Goal: Task Accomplishment & Management: Manage account settings

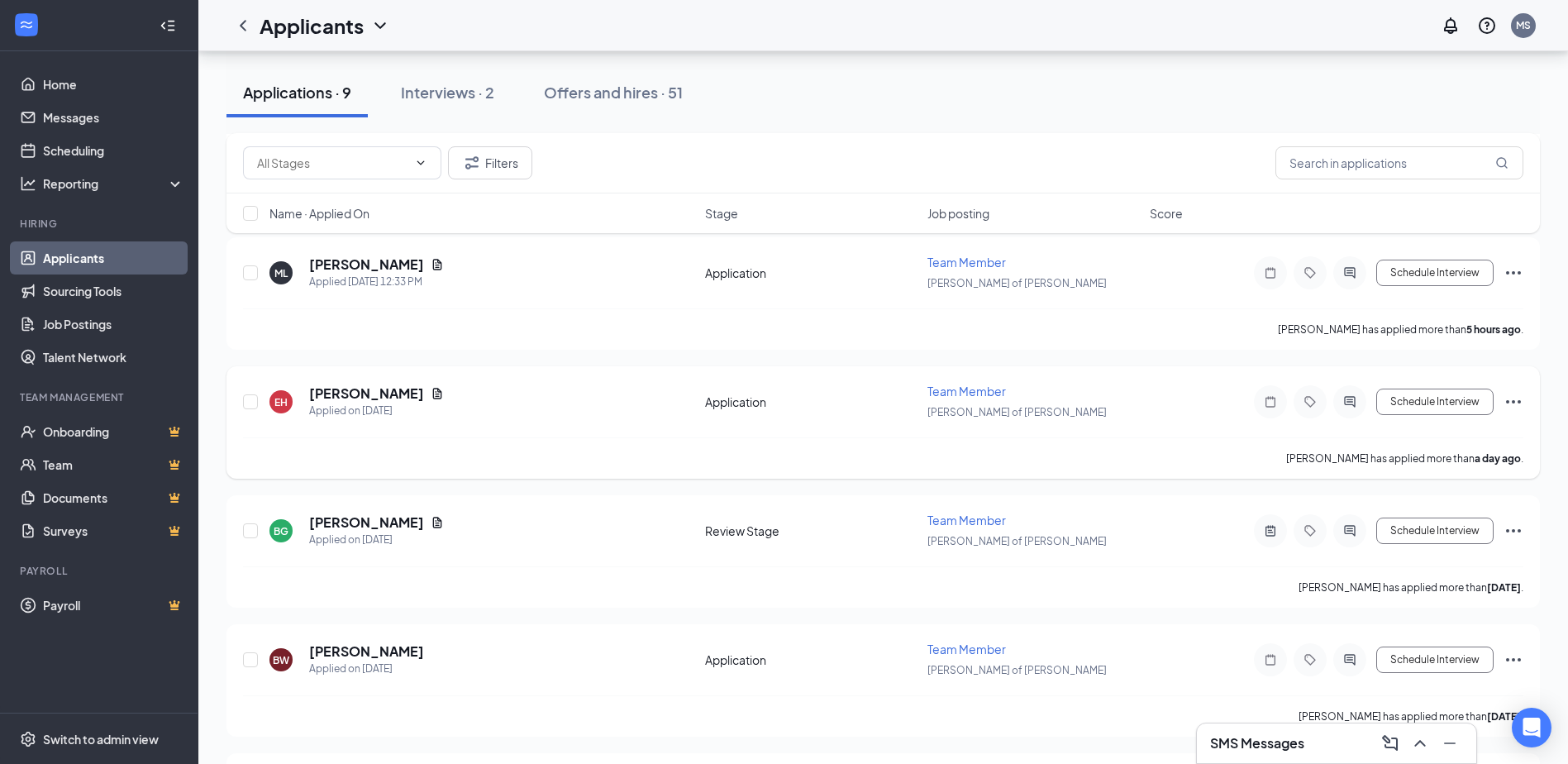
scroll to position [591, 0]
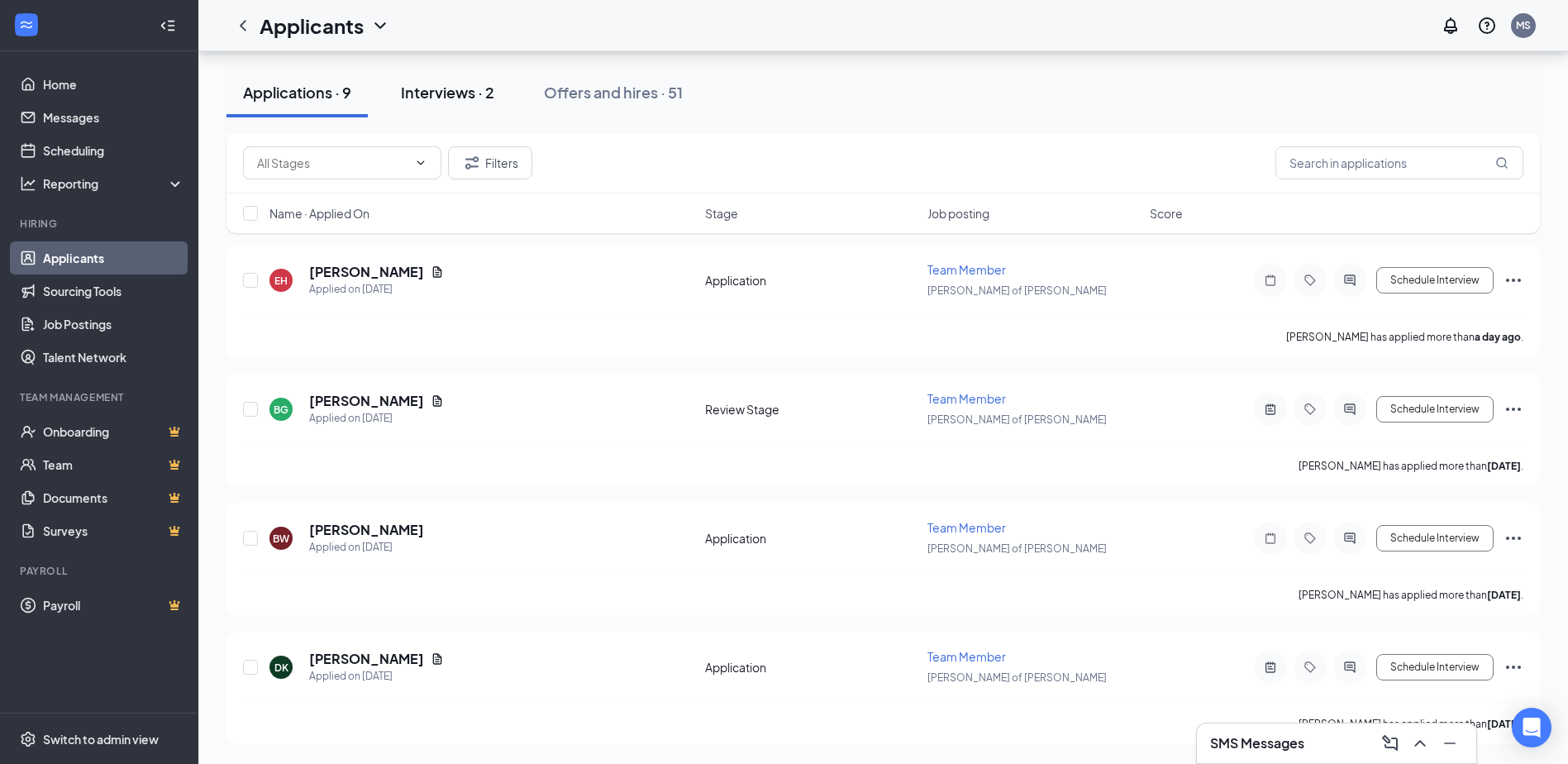
click at [466, 99] on div "Interviews · 2" at bounding box center [447, 92] width 93 height 21
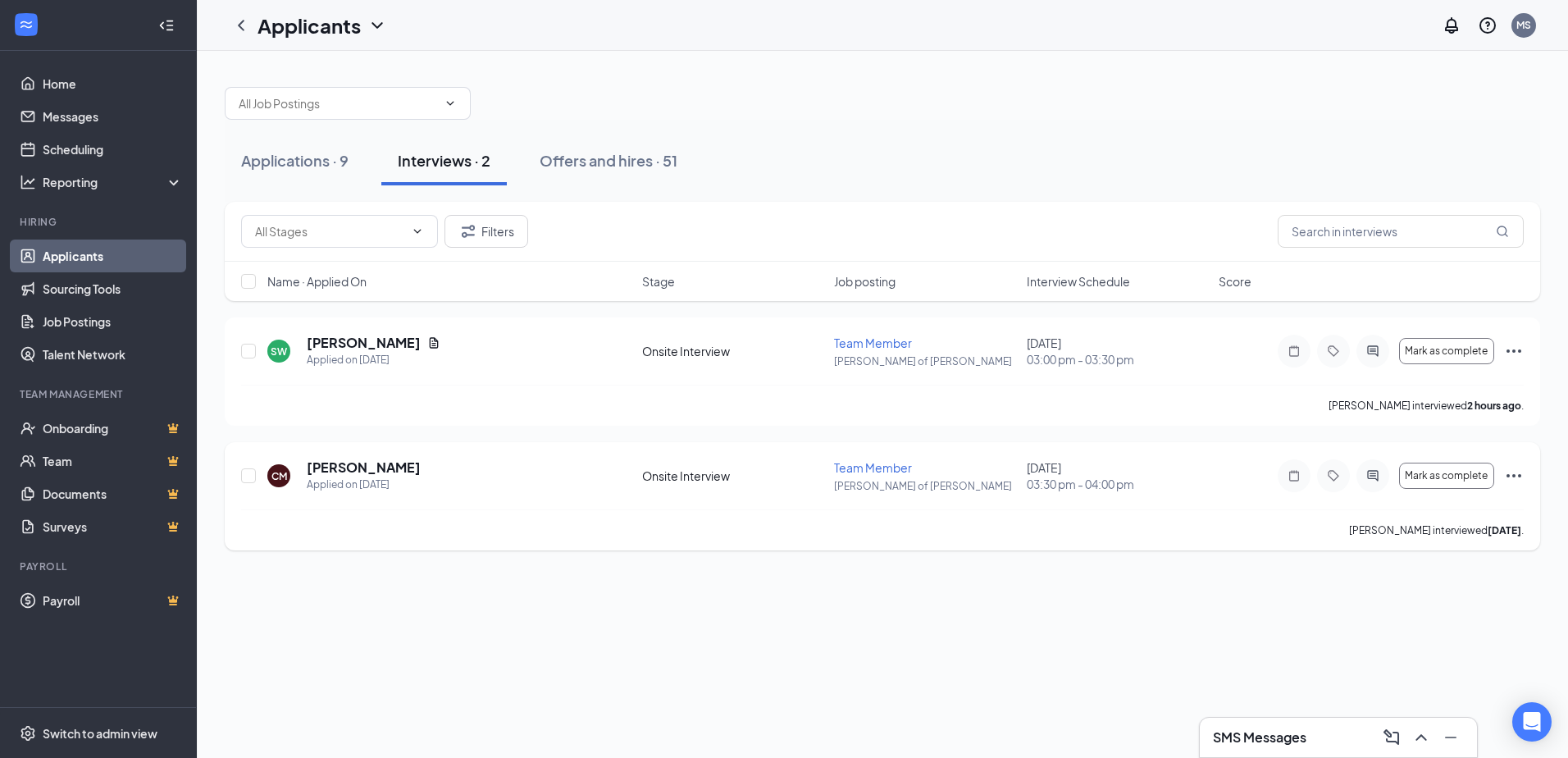
click at [1518, 474] on icon "Ellipses" at bounding box center [1514, 476] width 20 height 20
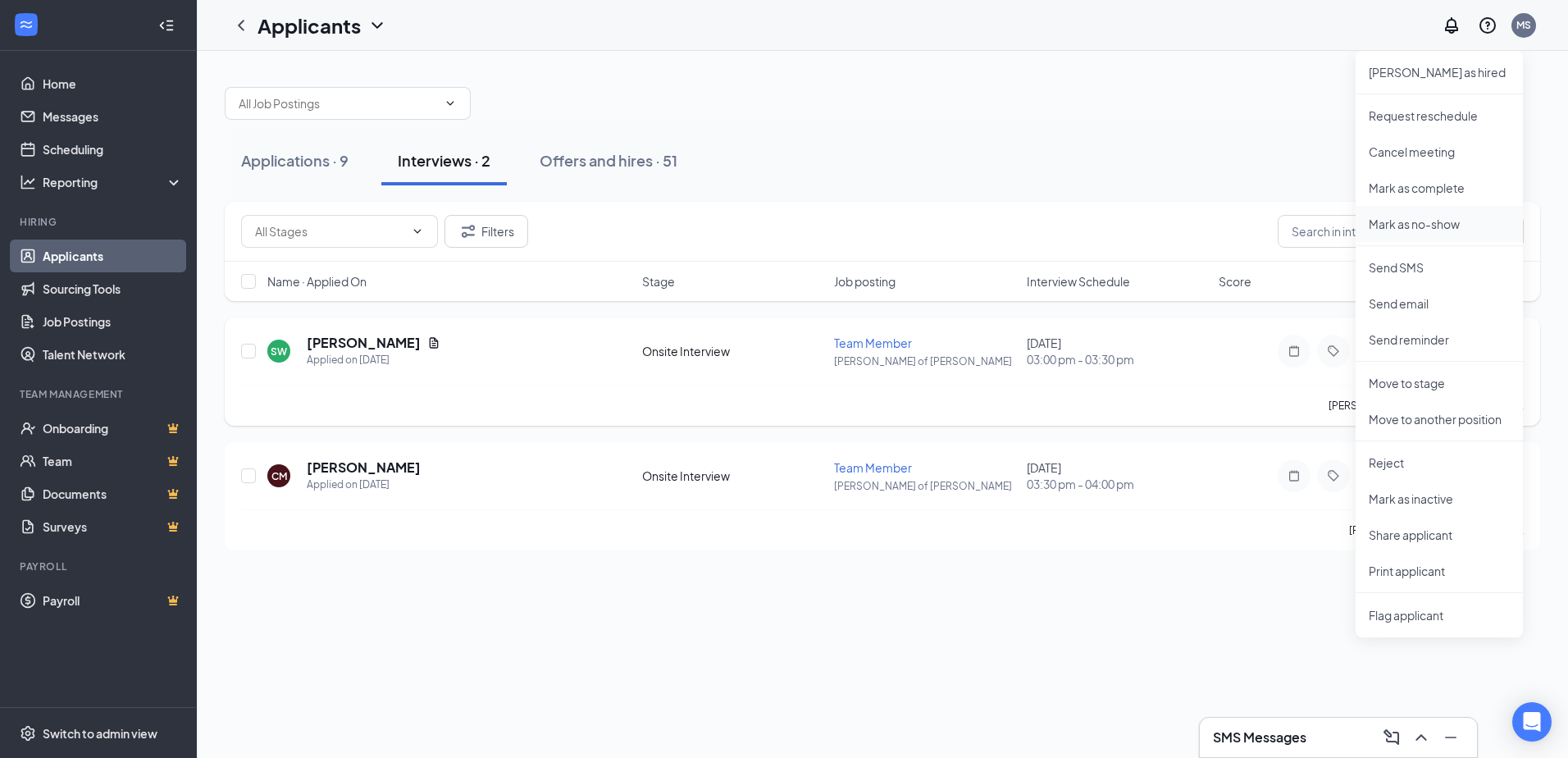
click at [1430, 226] on p "Mark as no-show" at bounding box center [1439, 224] width 141 height 16
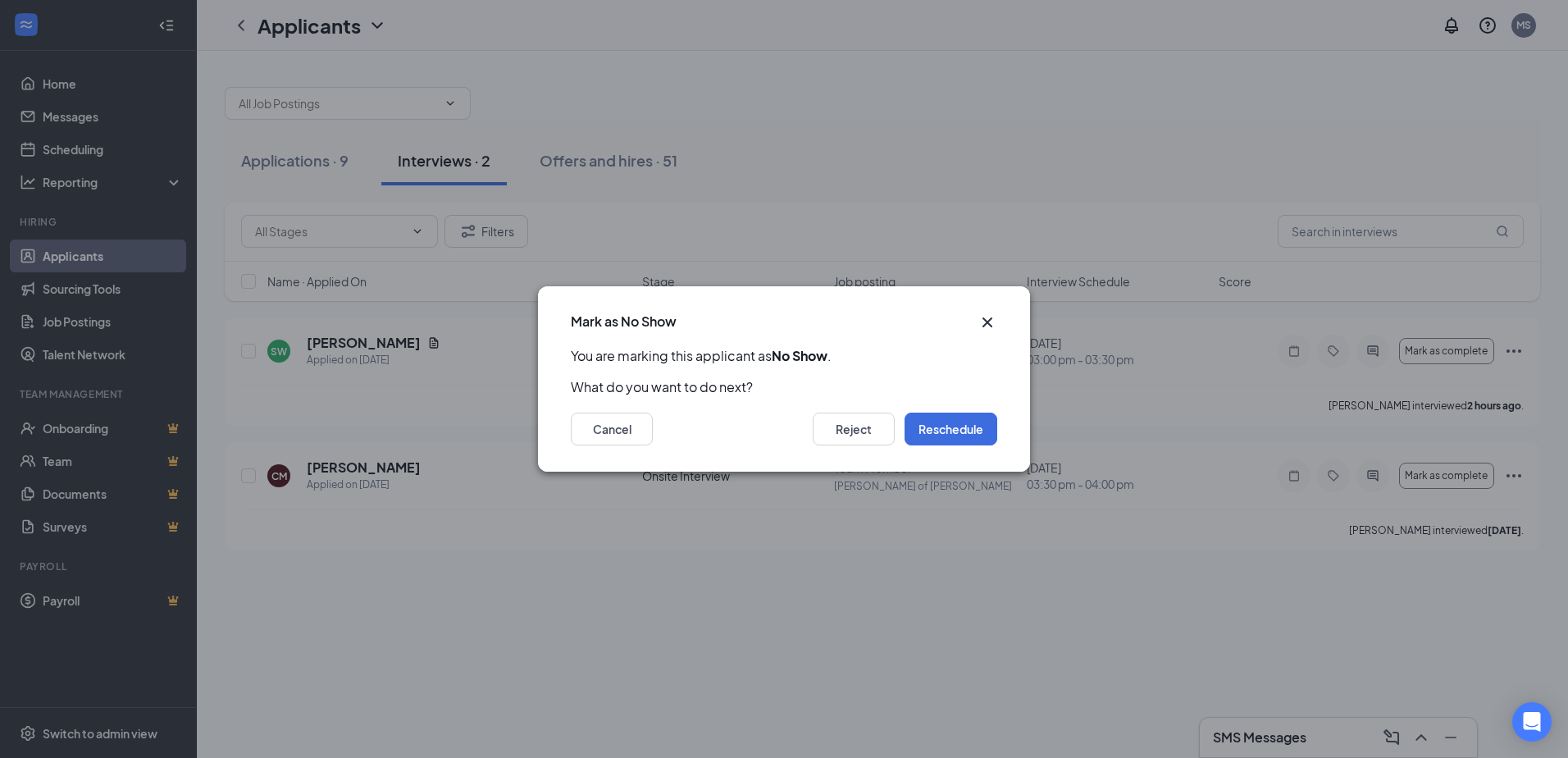
click at [986, 321] on icon "Cross" at bounding box center [987, 322] width 10 height 10
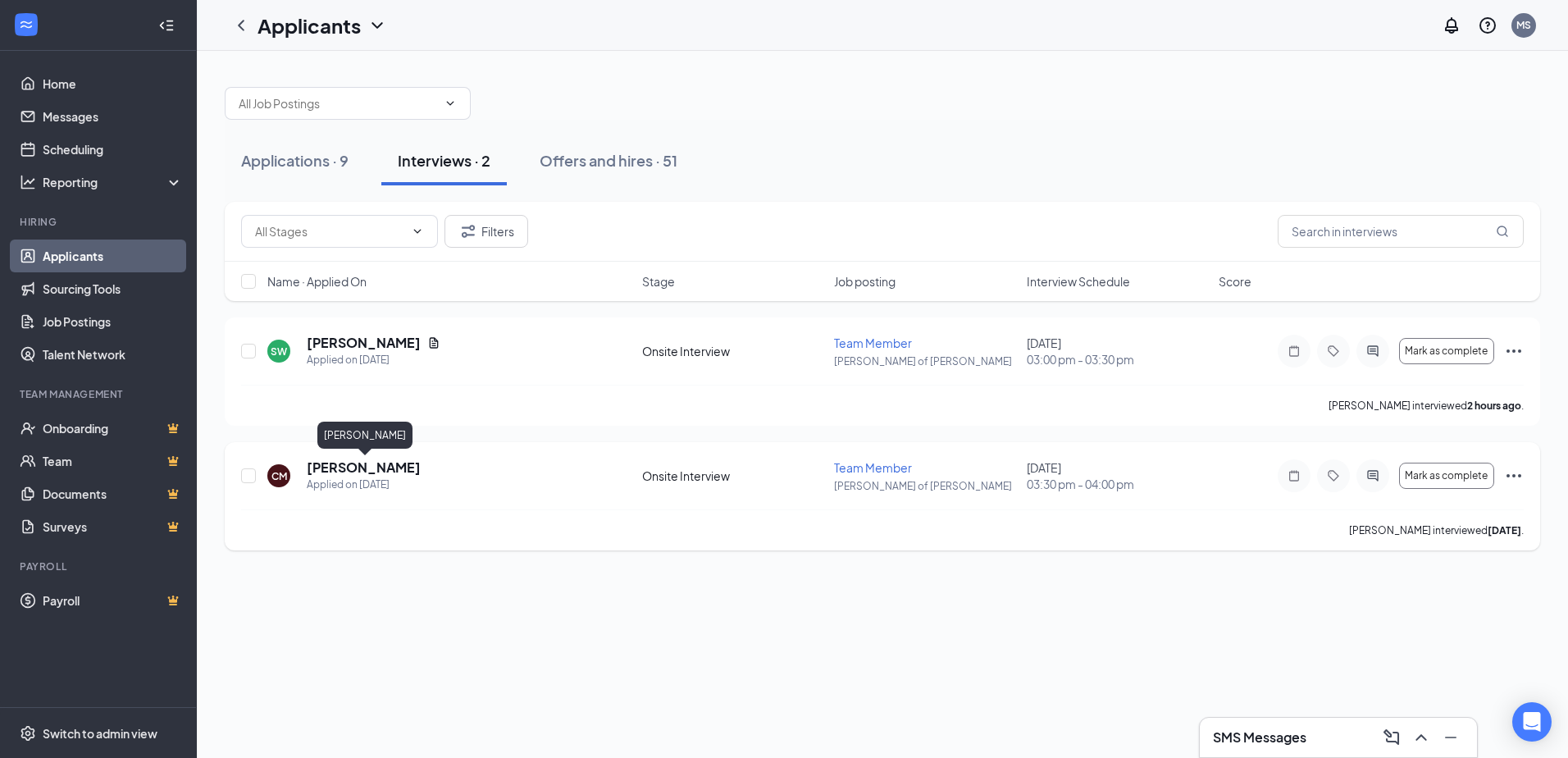
click at [369, 473] on h5 "Chelsea Mcwilliams" at bounding box center [364, 467] width 114 height 18
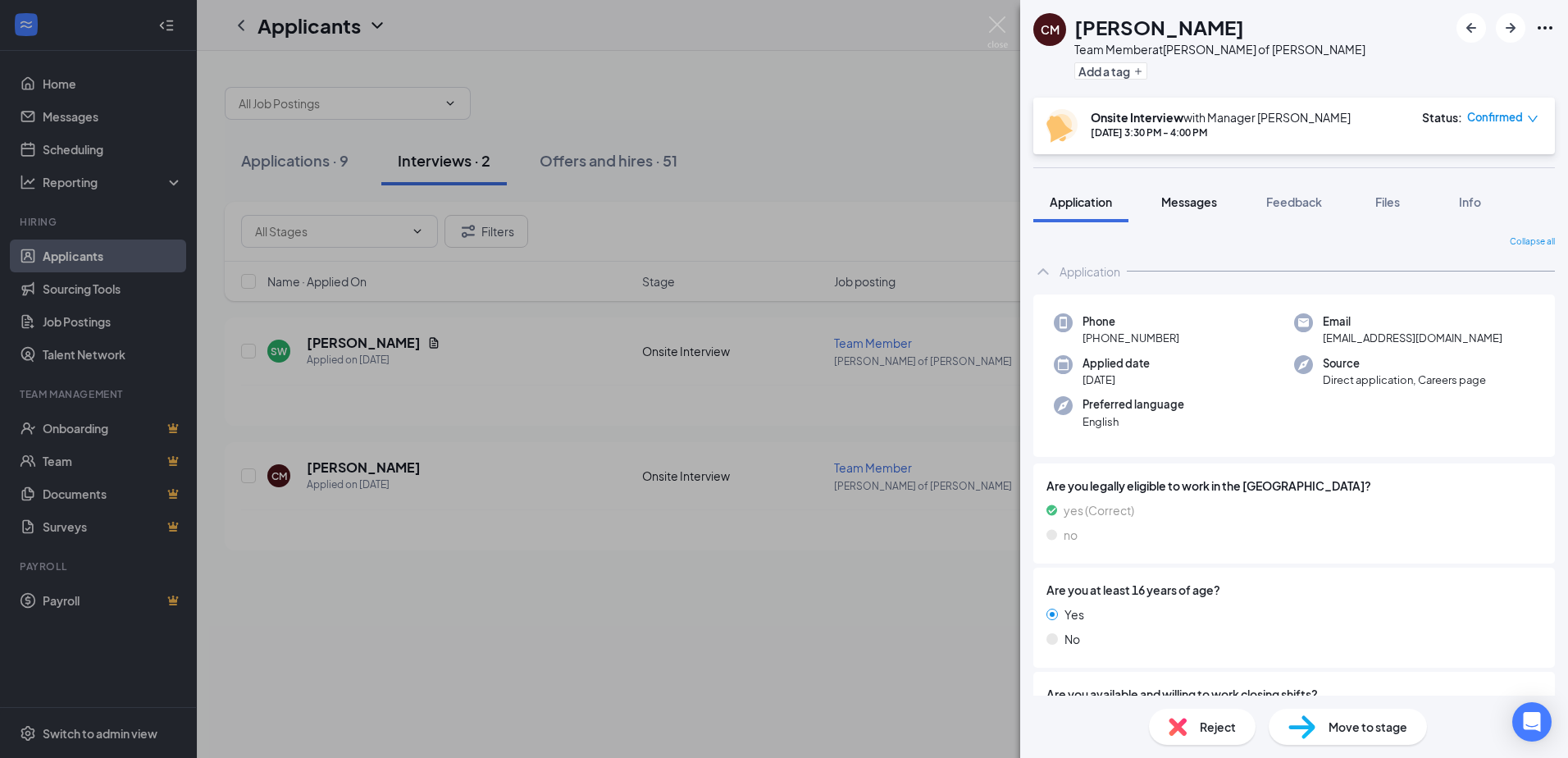
click at [1203, 198] on span "Messages" at bounding box center [1189, 202] width 56 height 15
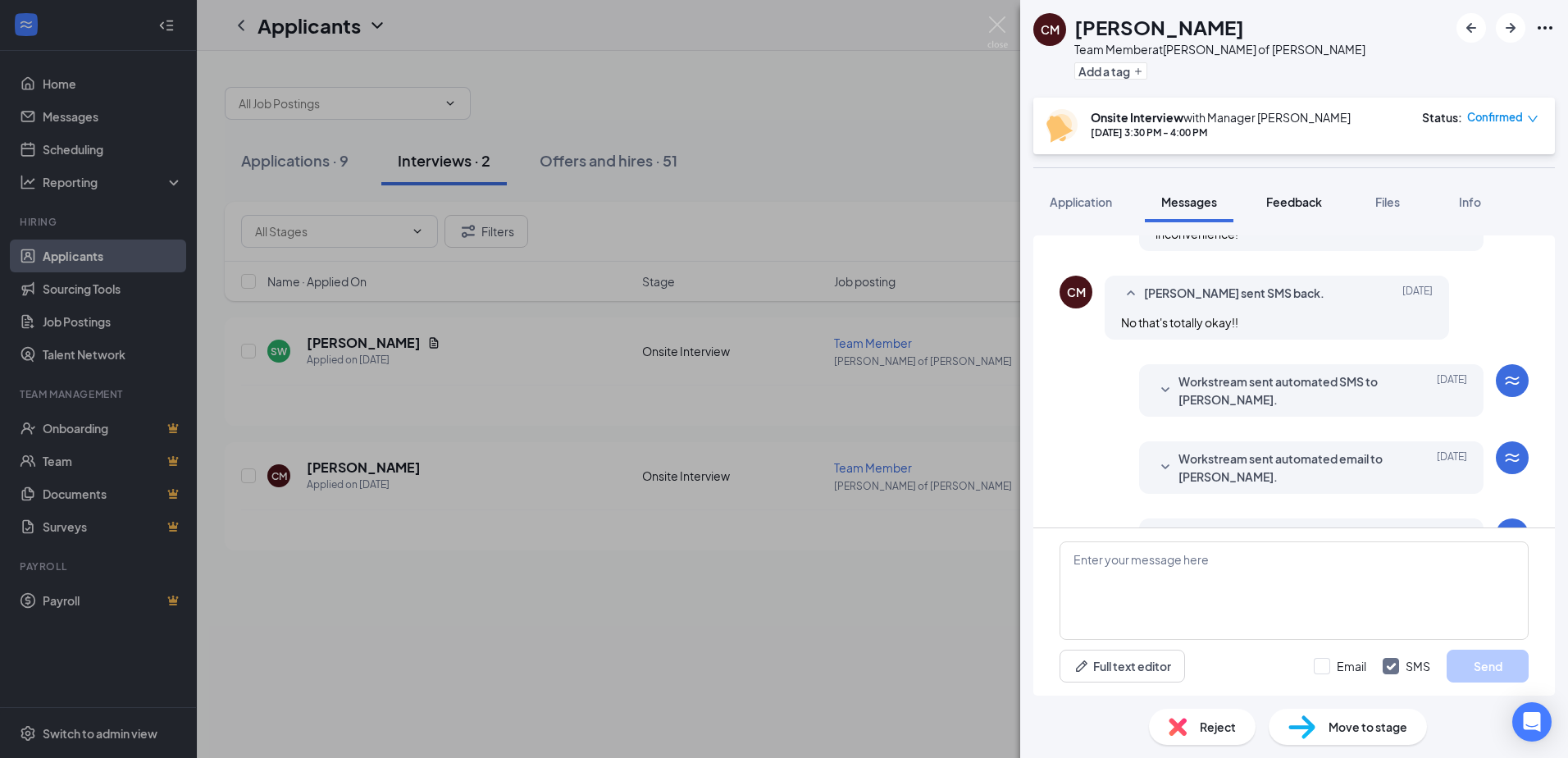
scroll to position [652, 0]
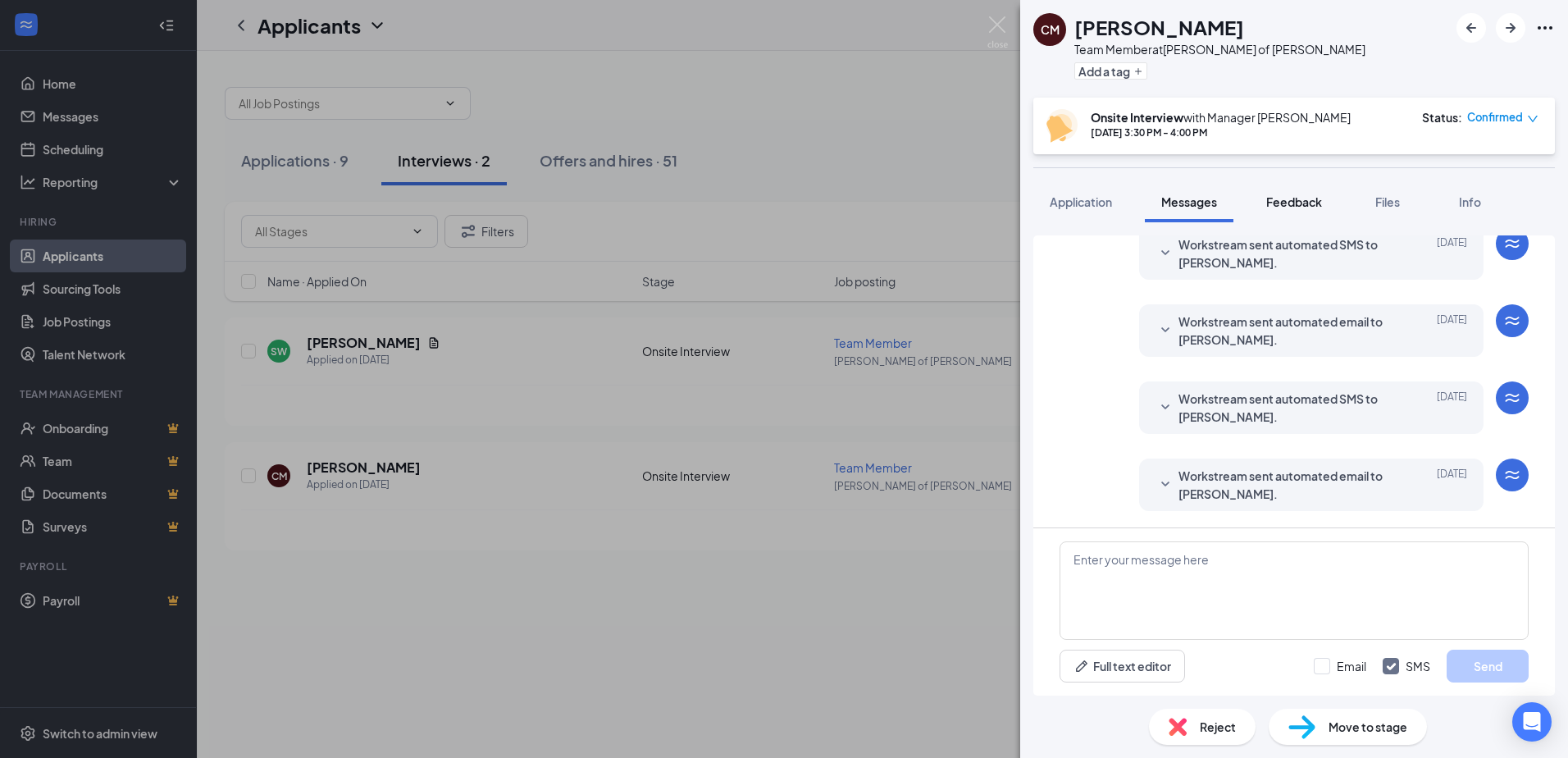
click at [1296, 204] on span "Feedback" at bounding box center [1294, 202] width 56 height 15
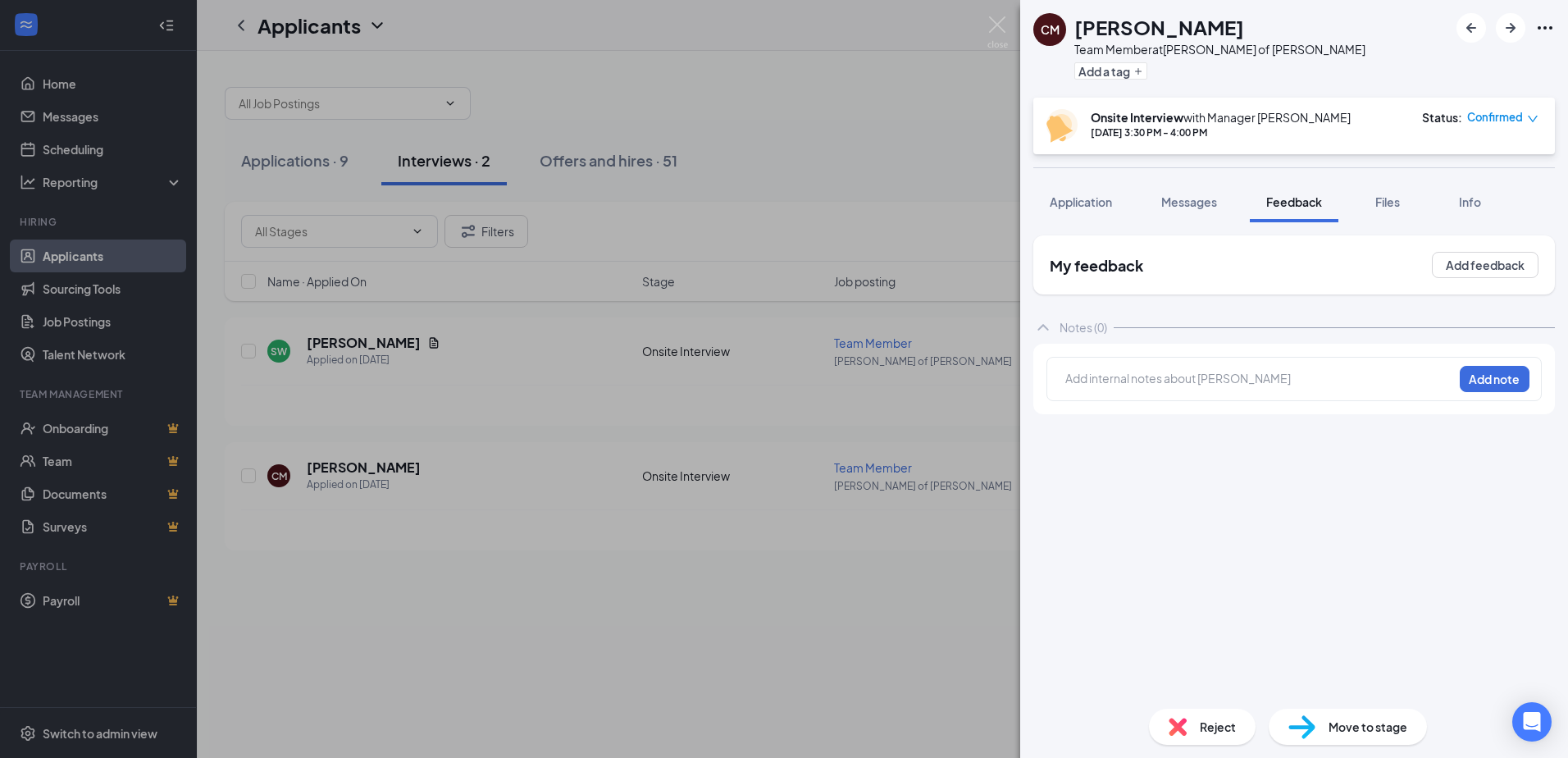
click at [1297, 371] on div at bounding box center [1259, 379] width 386 height 17
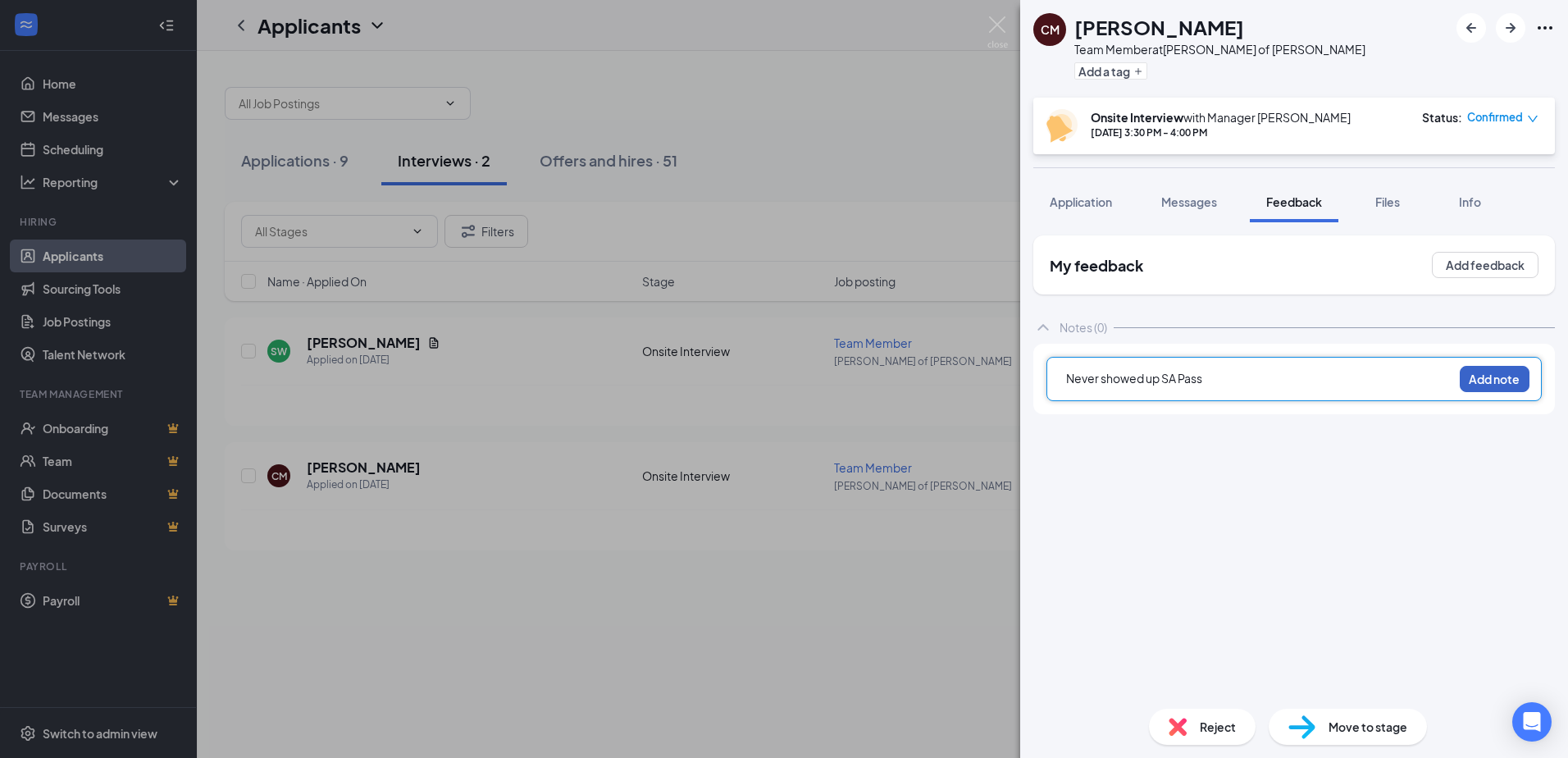
click at [1476, 377] on button "Add note" at bounding box center [1494, 379] width 69 height 27
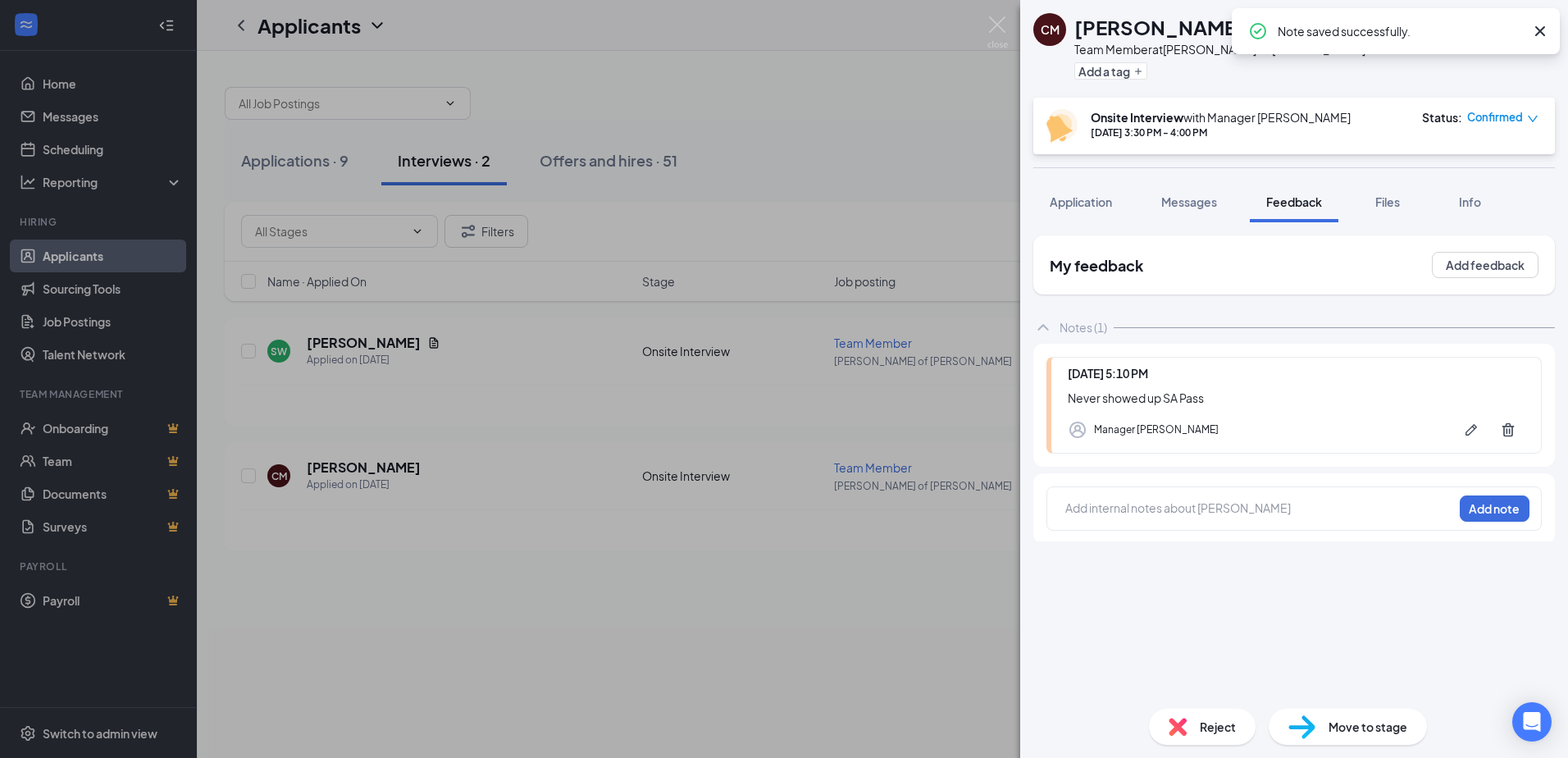
click at [1204, 731] on span "Reject" at bounding box center [1218, 727] width 36 height 18
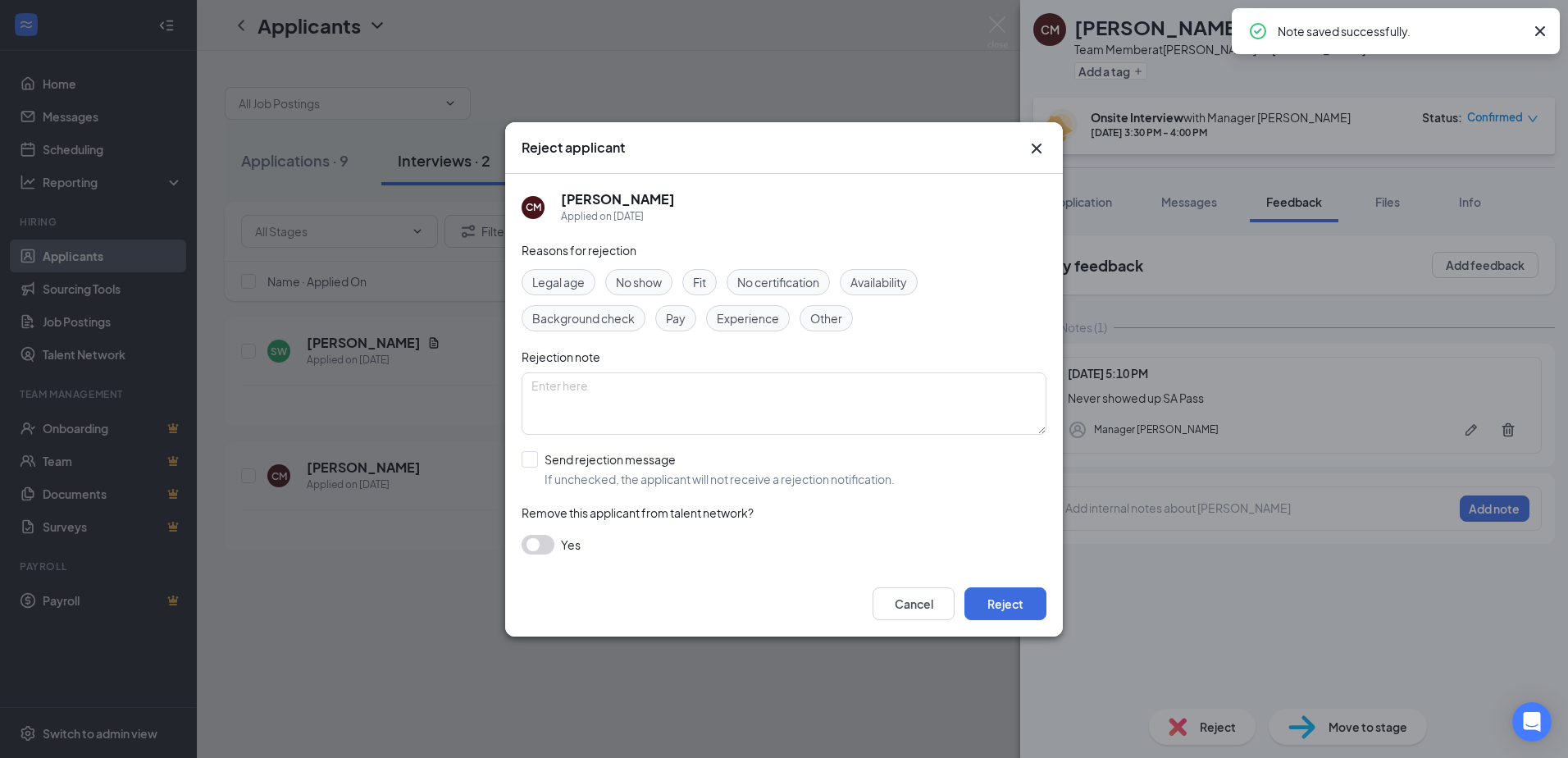
click at [648, 289] on span "No show" at bounding box center [639, 282] width 46 height 18
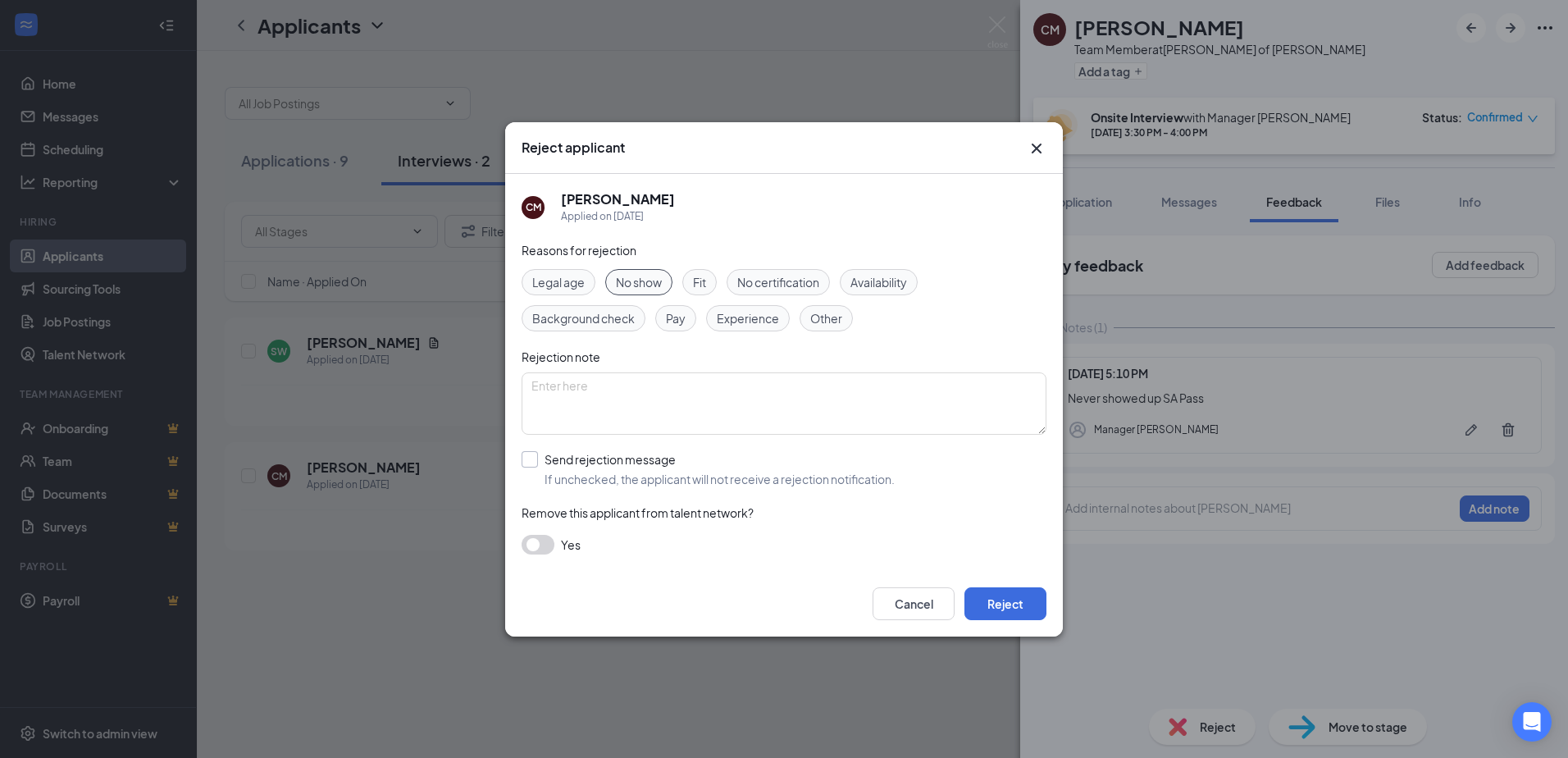
click at [826, 476] on input "Send rejection message If unchecked, the applicant will not receive a rejection…" at bounding box center [707, 469] width 373 height 36
checkbox input "true"
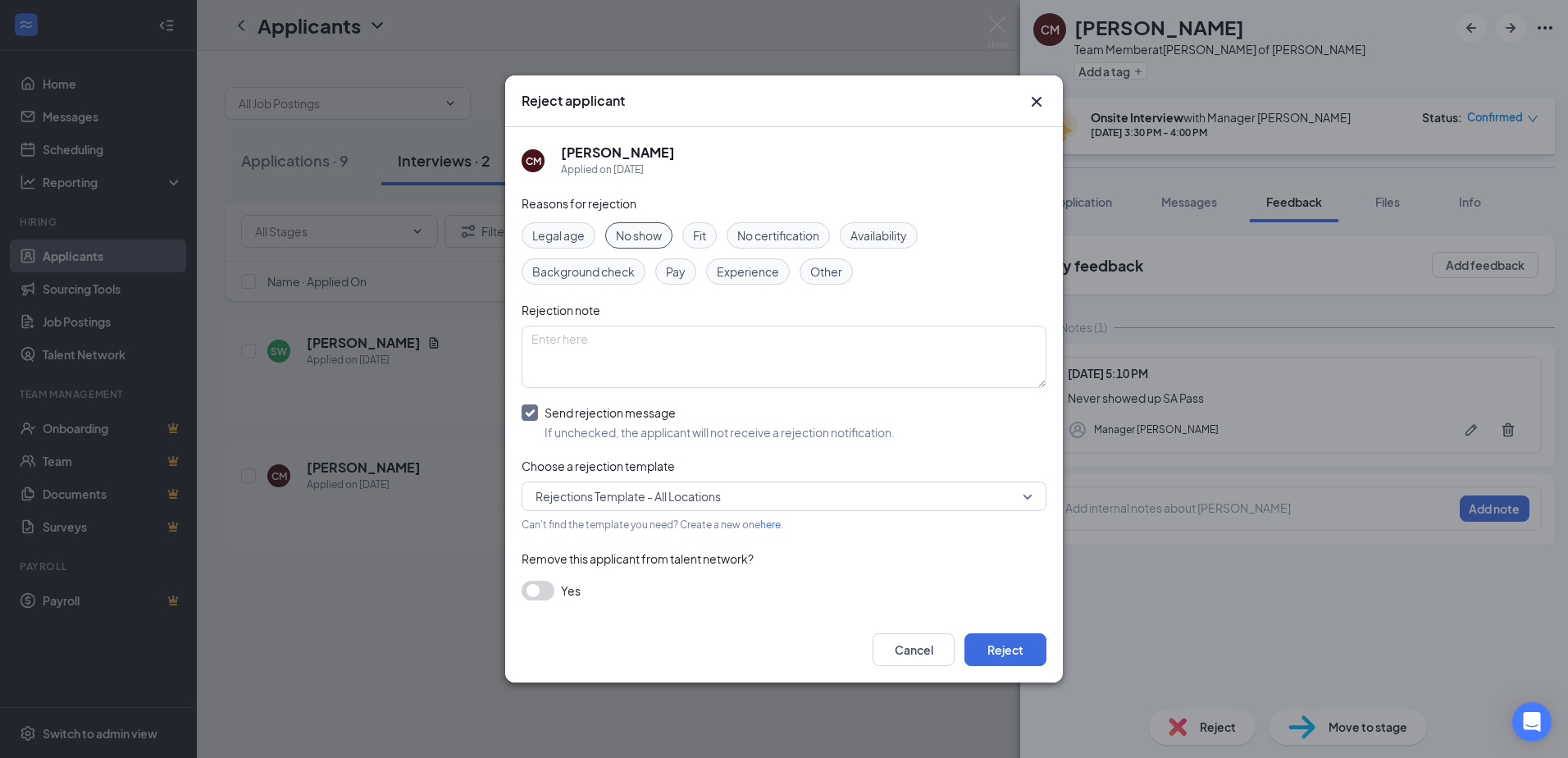
click at [788, 503] on span "Rejections Template - All Locations" at bounding box center [776, 496] width 482 height 25
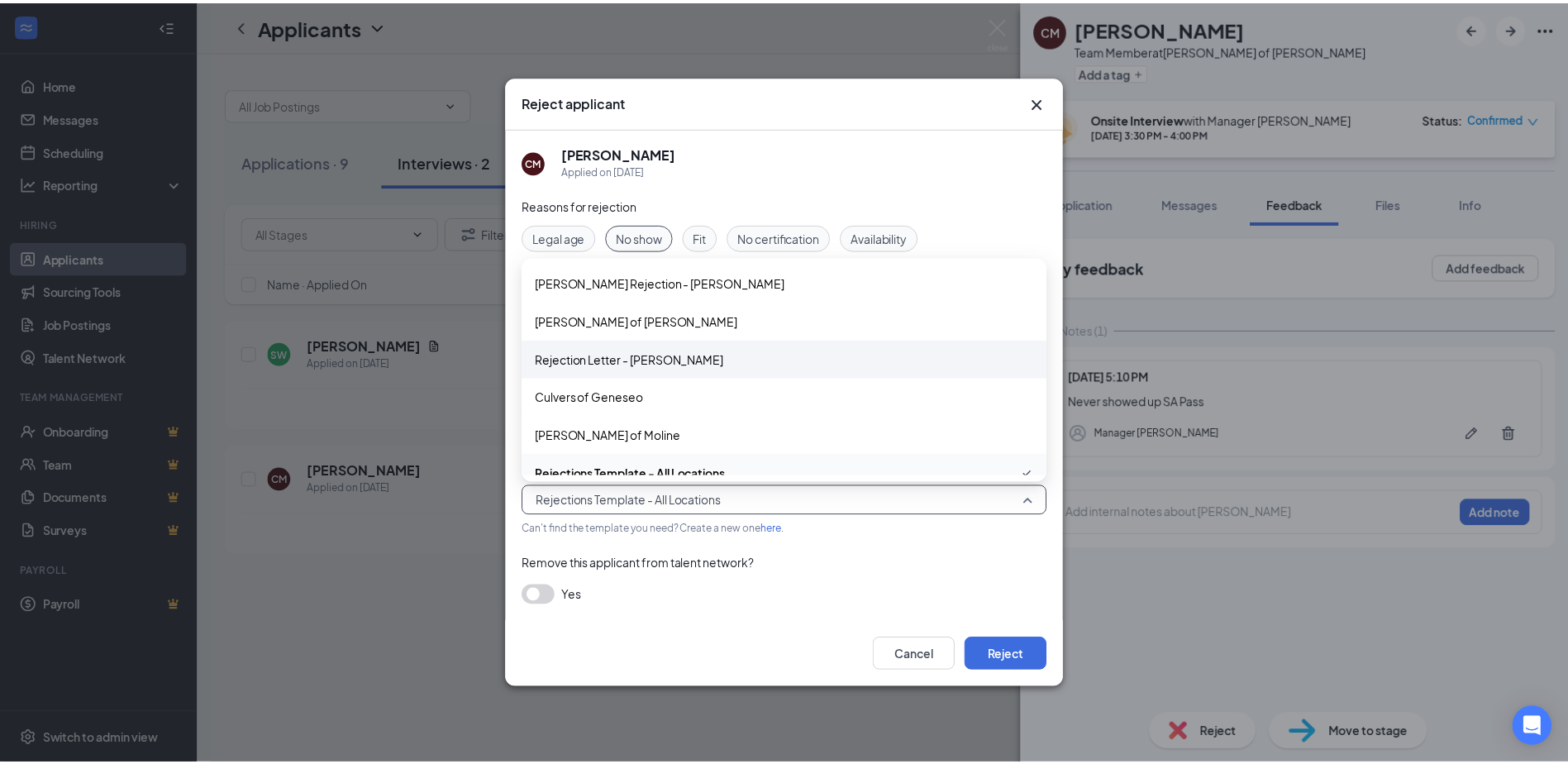
scroll to position [18, 0]
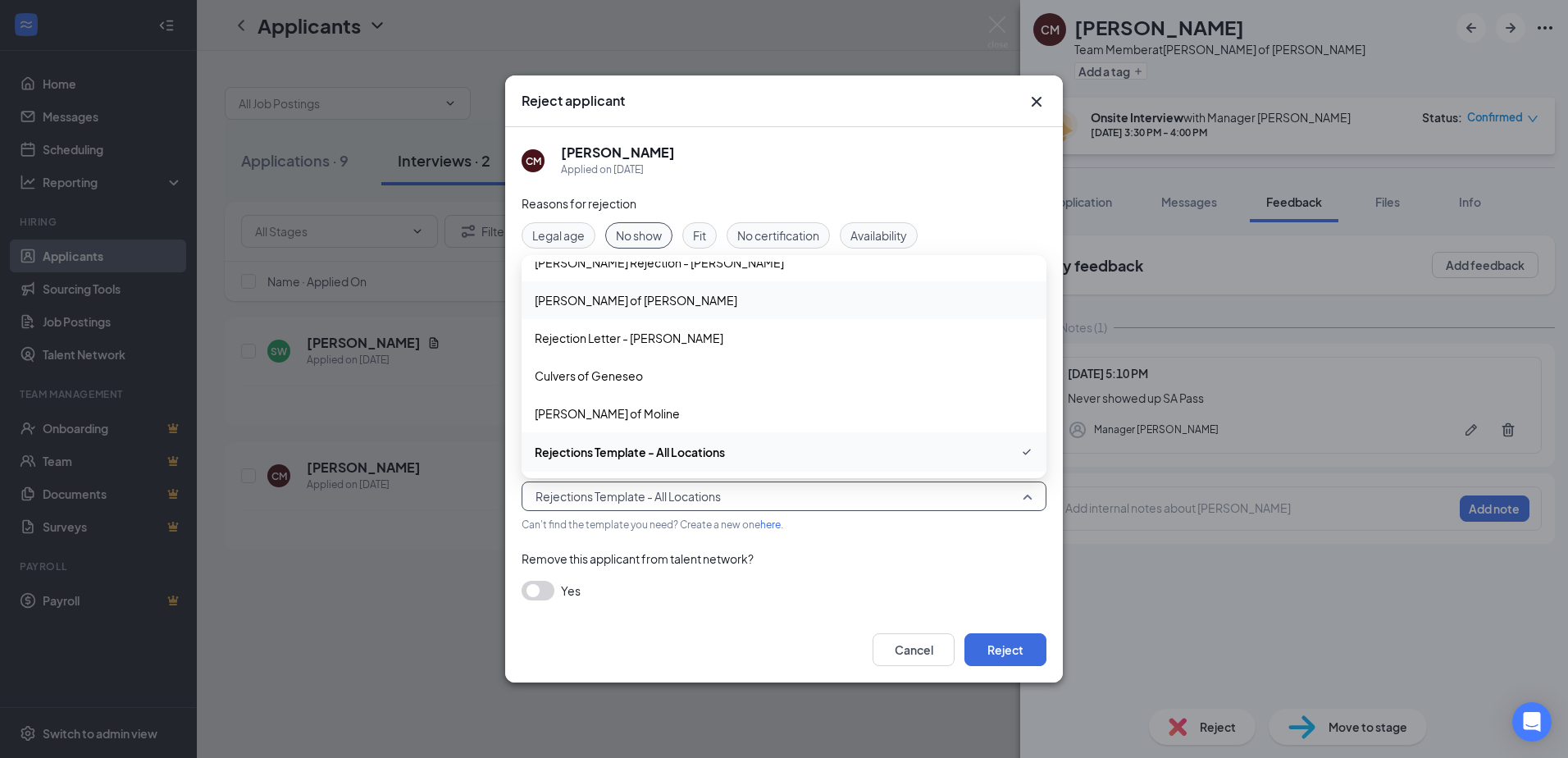
click at [618, 293] on span "[PERSON_NAME] of [PERSON_NAME]" at bounding box center [635, 300] width 203 height 18
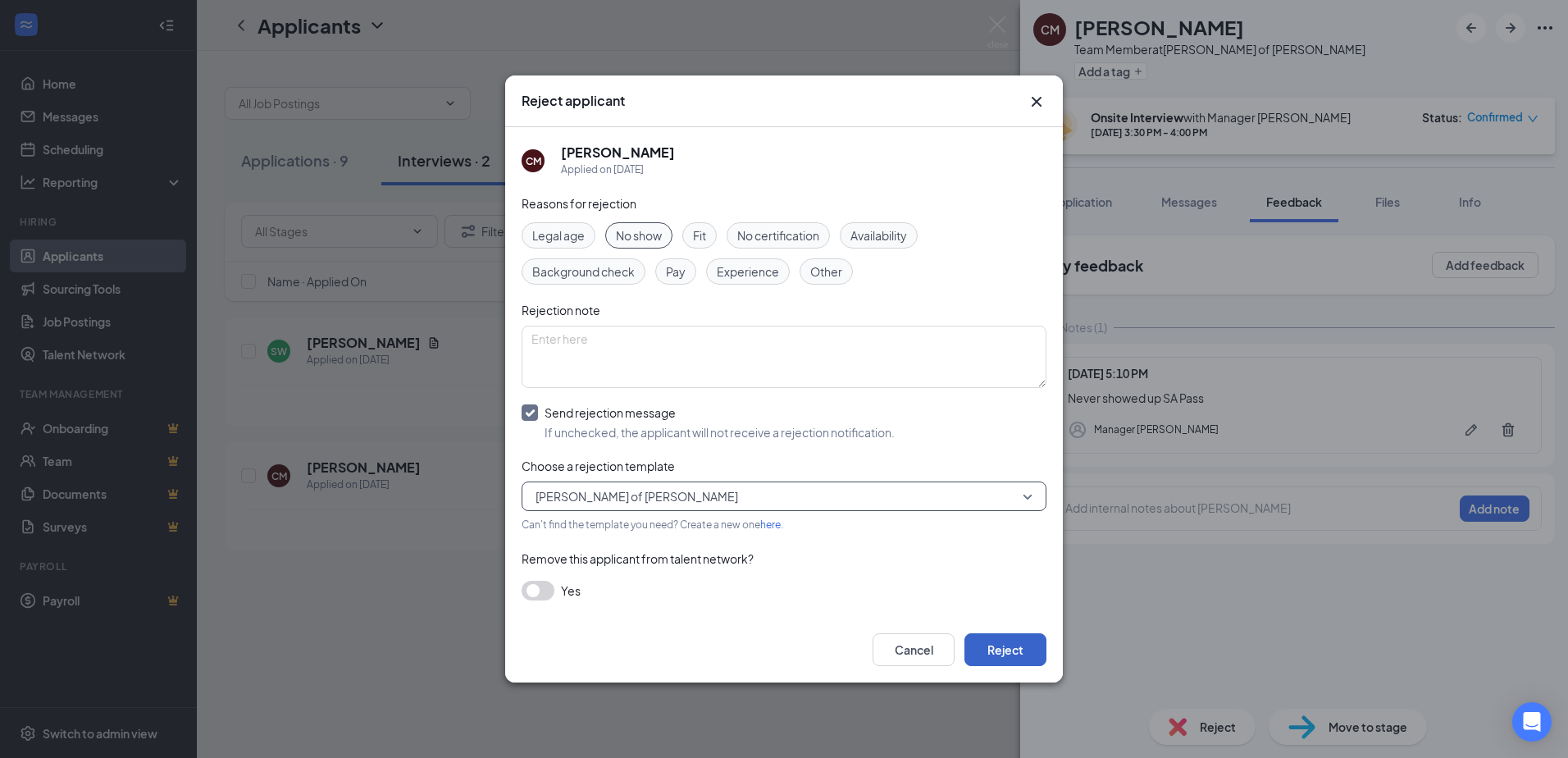
click at [998, 655] on button "Reject" at bounding box center [1005, 650] width 82 height 32
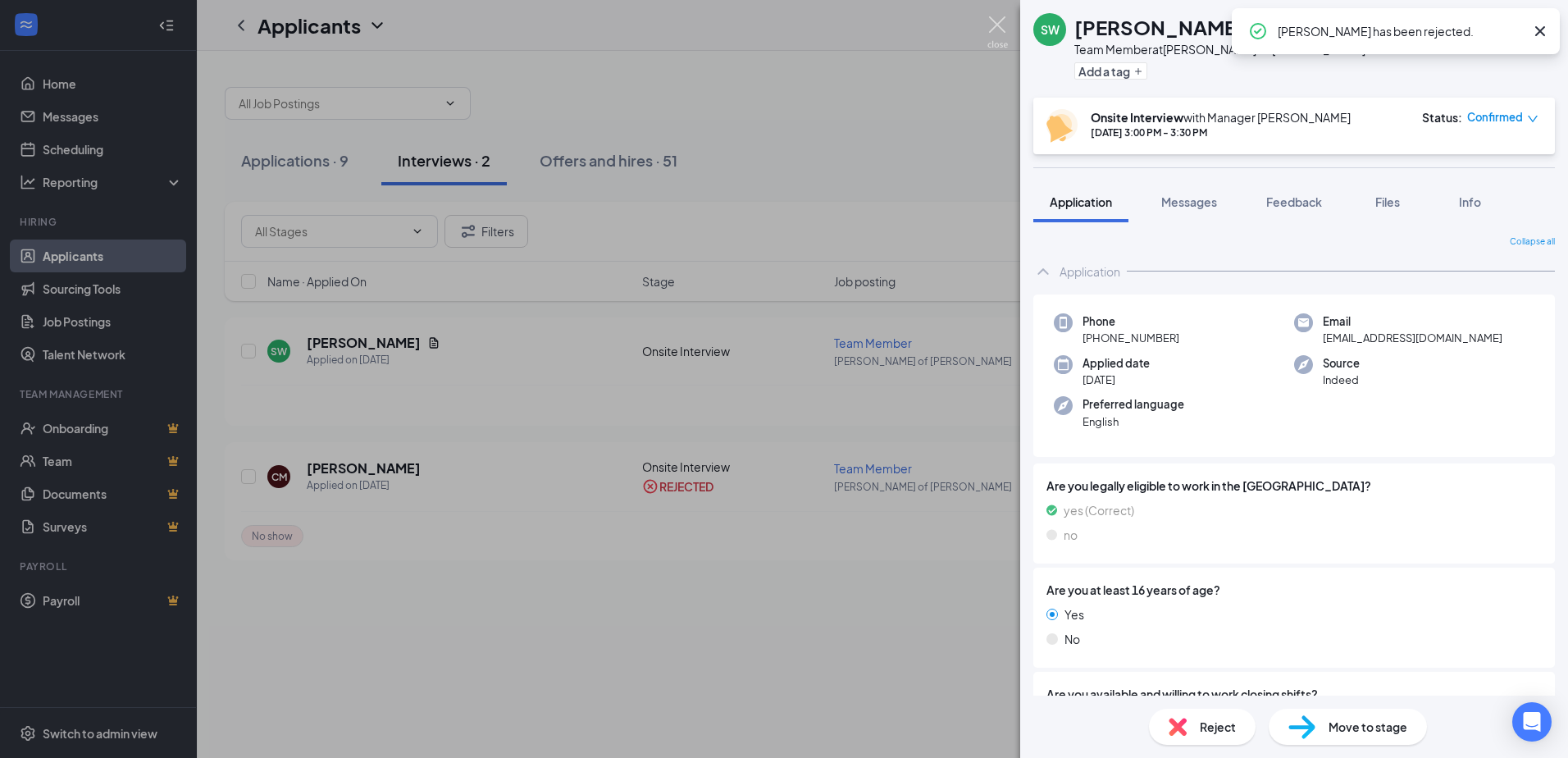
click at [991, 29] on img at bounding box center [997, 32] width 21 height 32
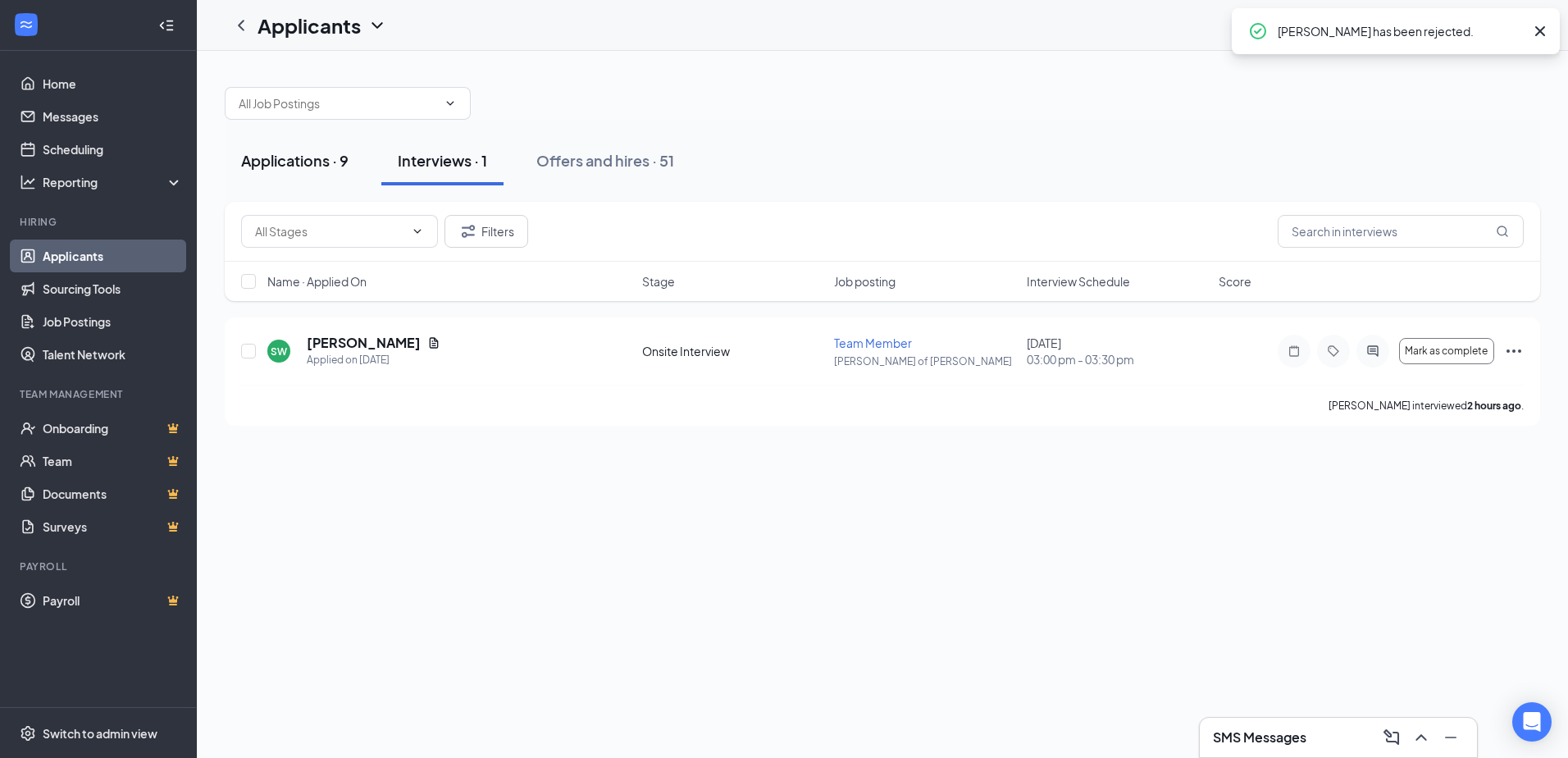
click at [312, 162] on div "Applications · 9" at bounding box center [295, 161] width 107 height 21
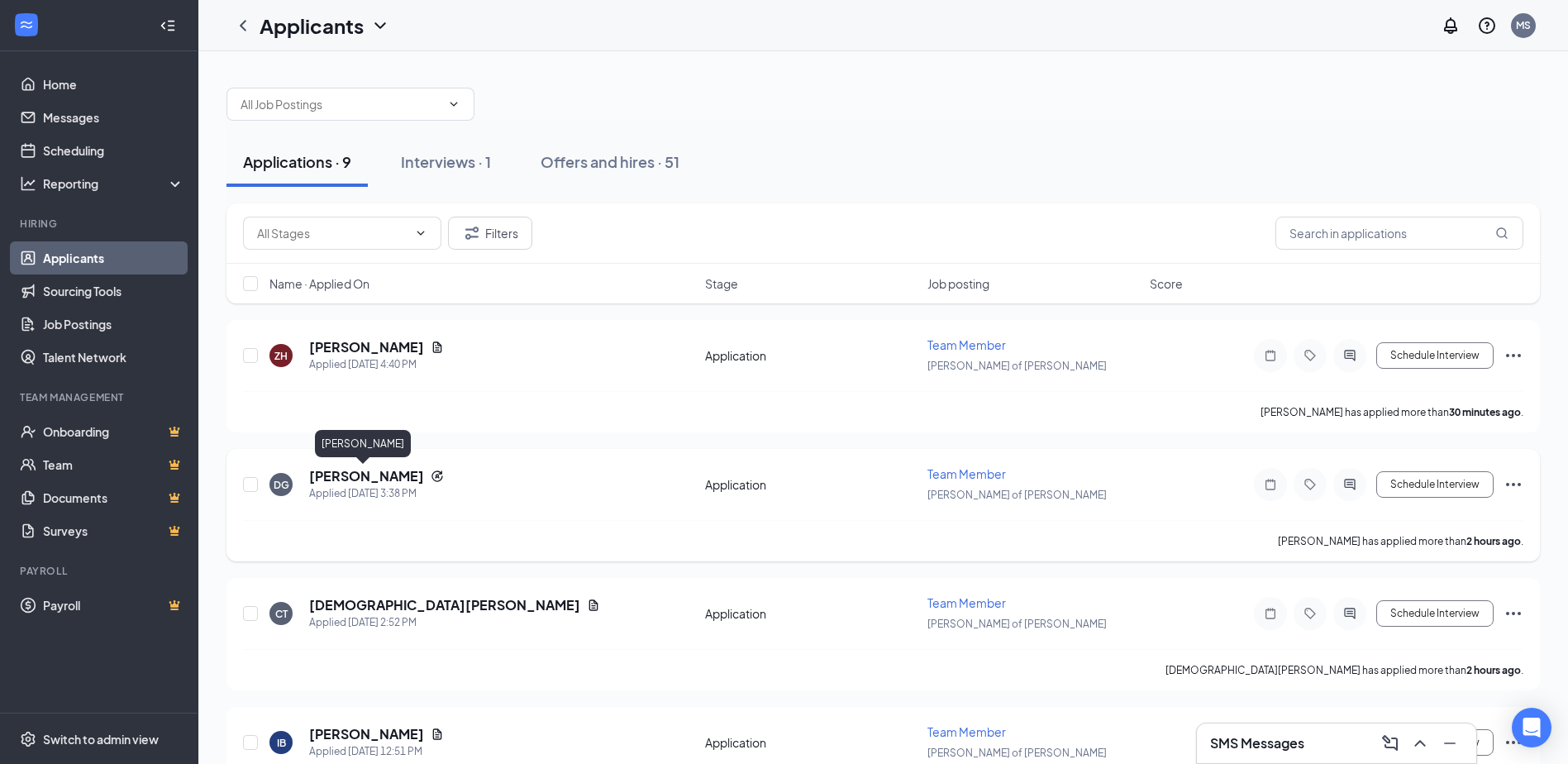
click at [380, 477] on h5 "[PERSON_NAME]" at bounding box center [367, 475] width 115 height 18
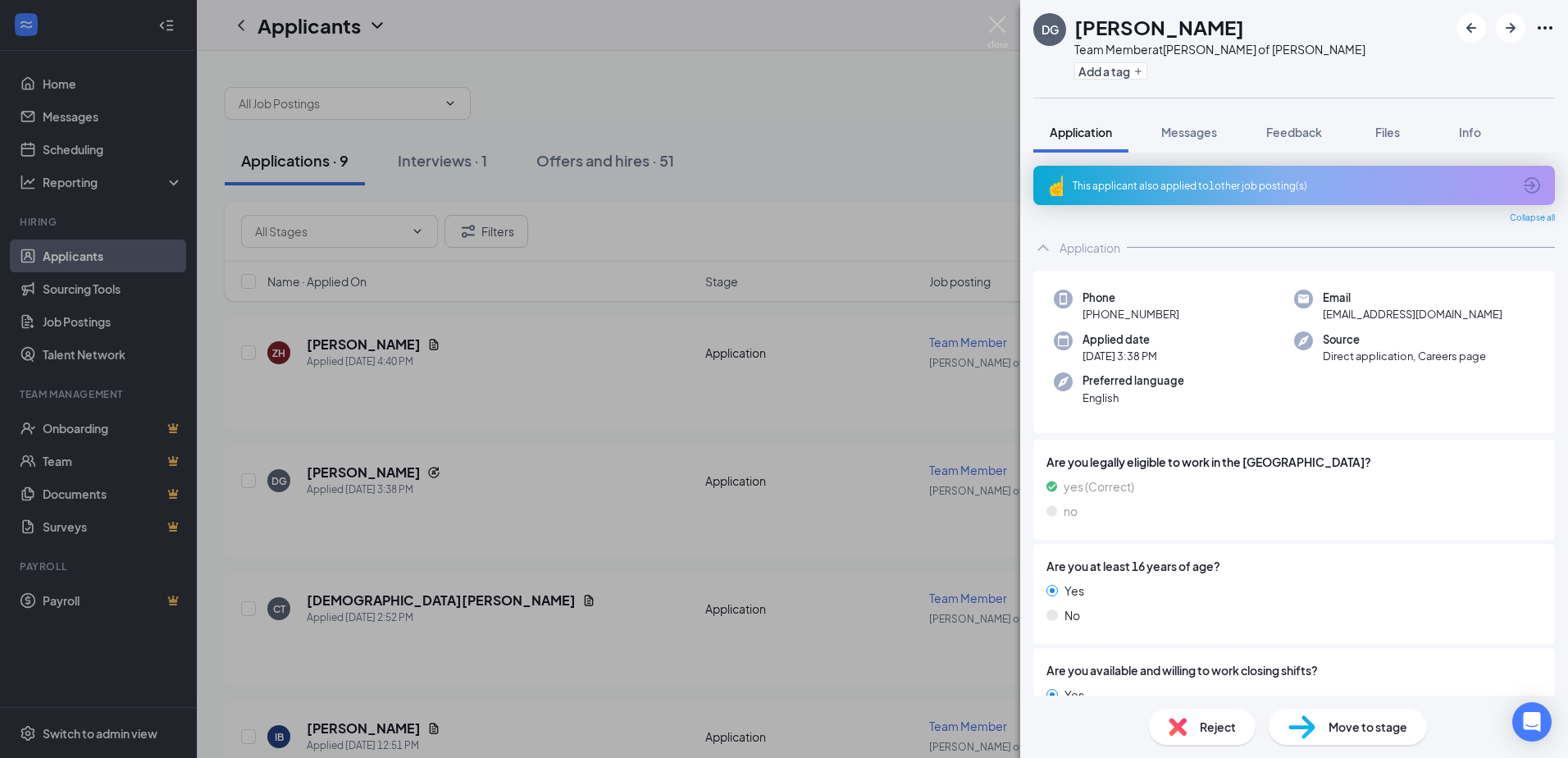
click at [1219, 177] on div "This applicant also applied to 1 other job posting(s)" at bounding box center [1294, 185] width 521 height 39
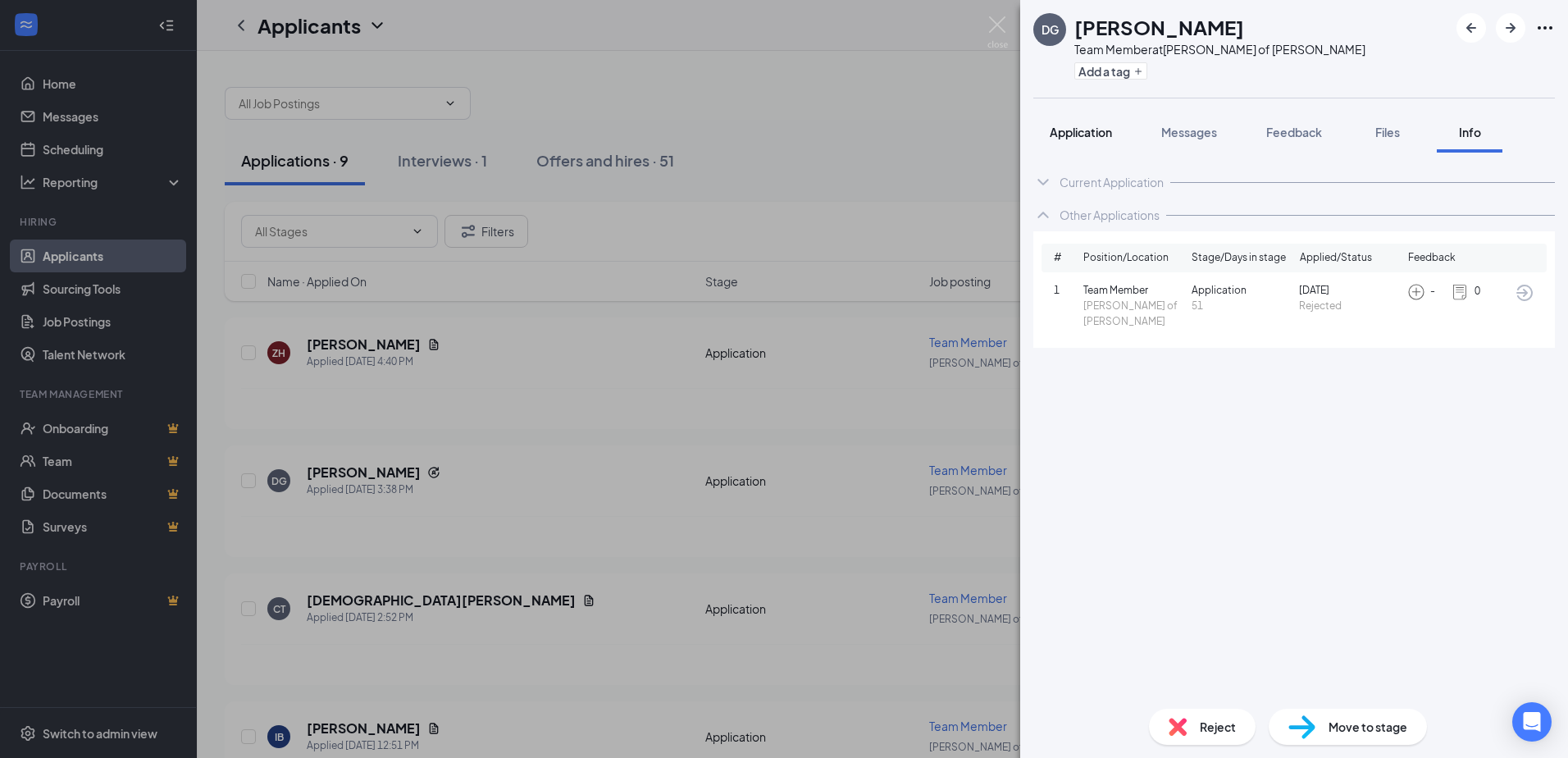
click at [1089, 131] on span "Application" at bounding box center [1081, 132] width 63 height 15
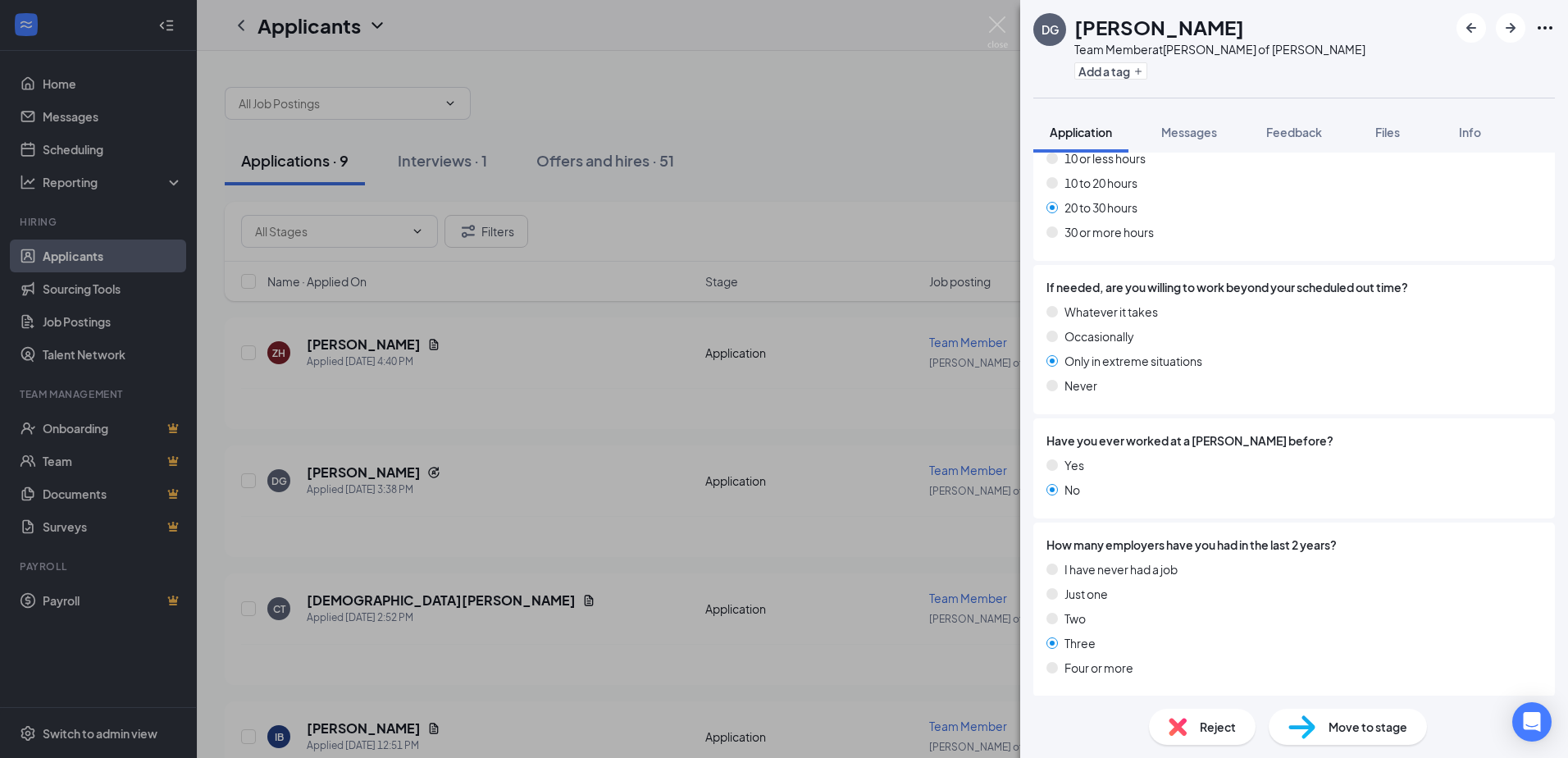
scroll to position [954, 0]
click at [1319, 136] on span "Feedback" at bounding box center [1294, 132] width 56 height 15
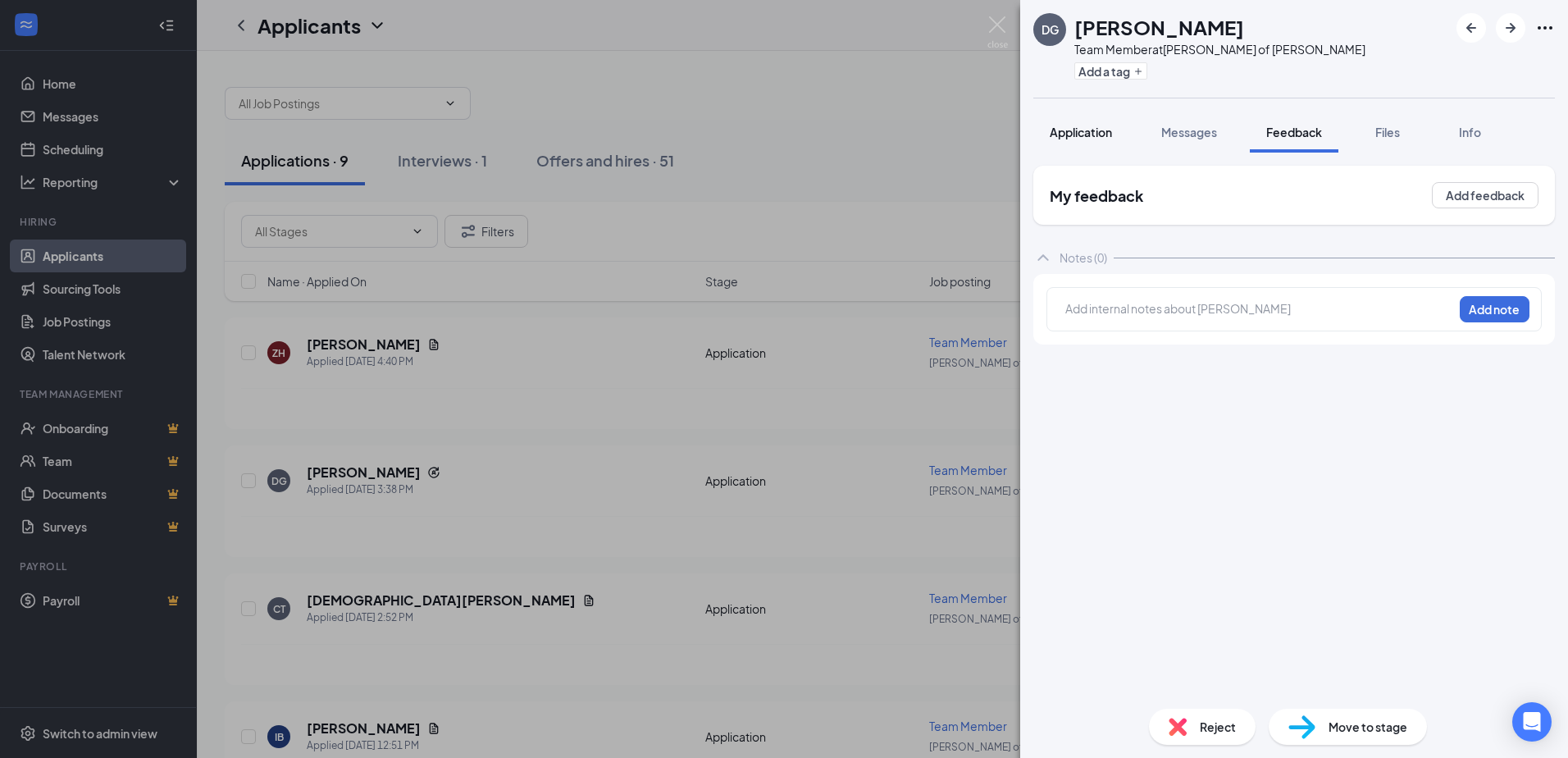
click at [1089, 131] on span "Application" at bounding box center [1081, 132] width 63 height 15
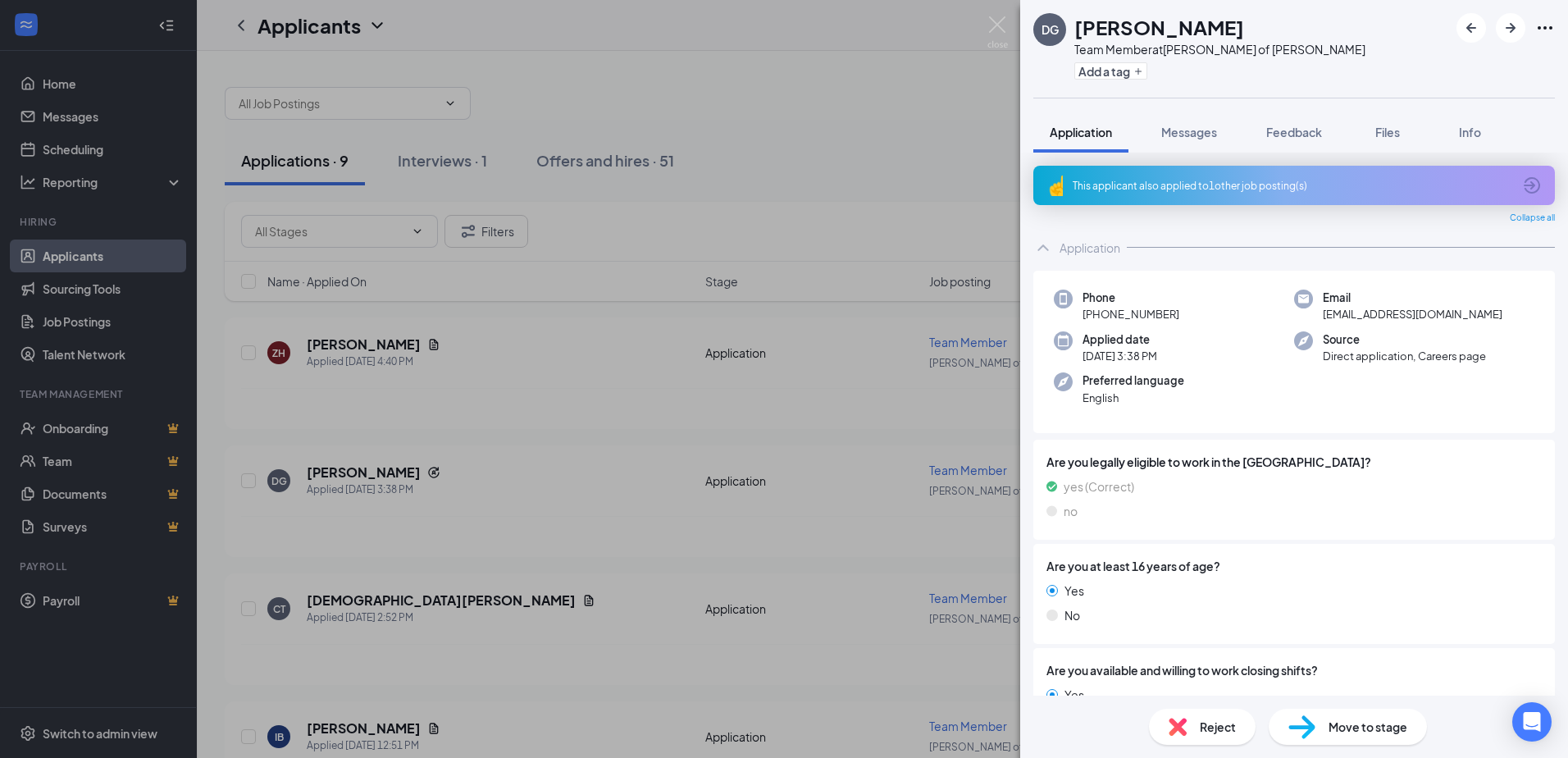
click at [1361, 182] on div "This applicant also applied to 1 other job posting(s)" at bounding box center [1292, 185] width 439 height 14
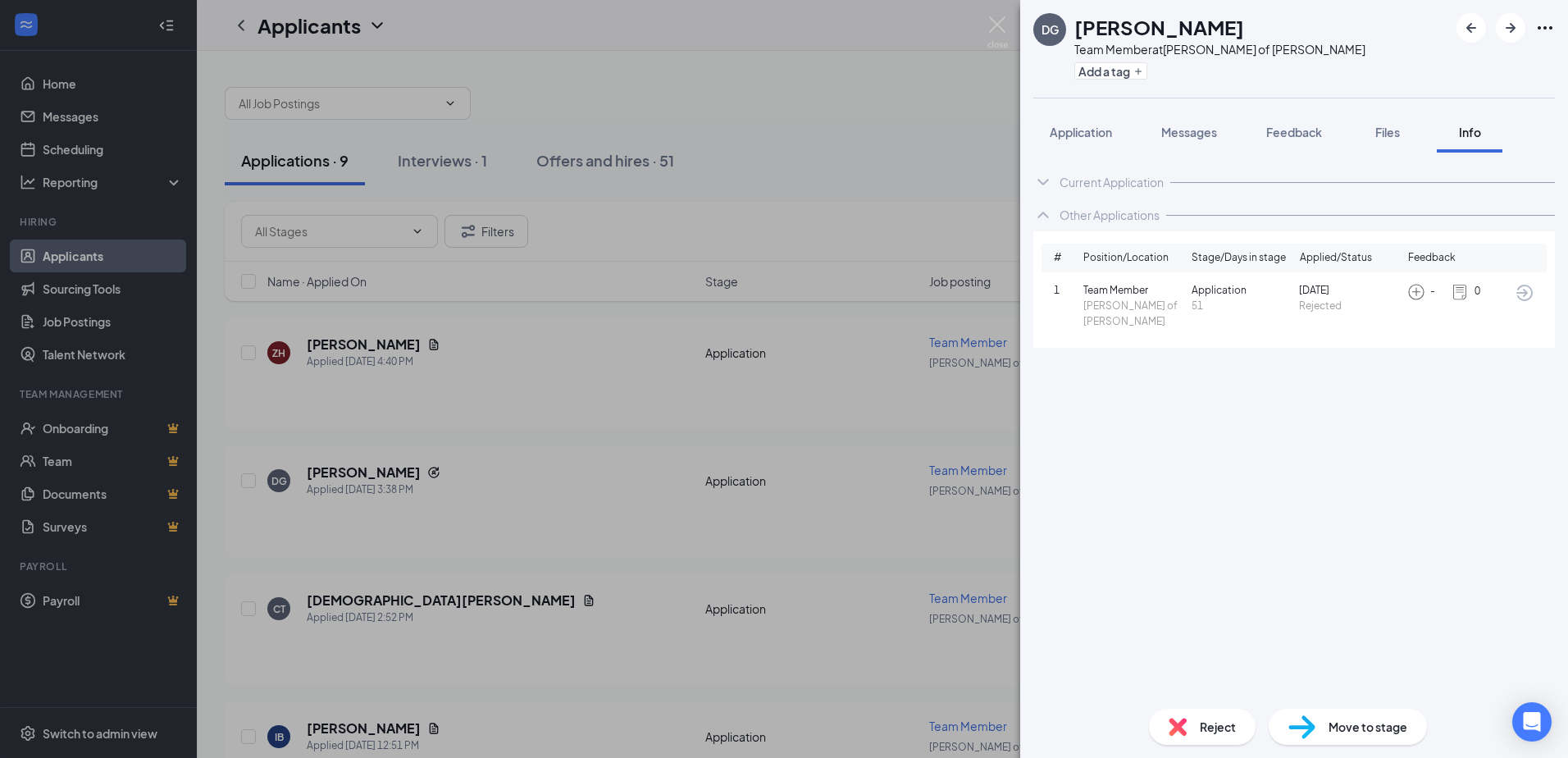
click at [1522, 295] on icon "ArrowCircle" at bounding box center [1524, 293] width 20 height 20
click at [1092, 132] on span "Application" at bounding box center [1081, 132] width 63 height 15
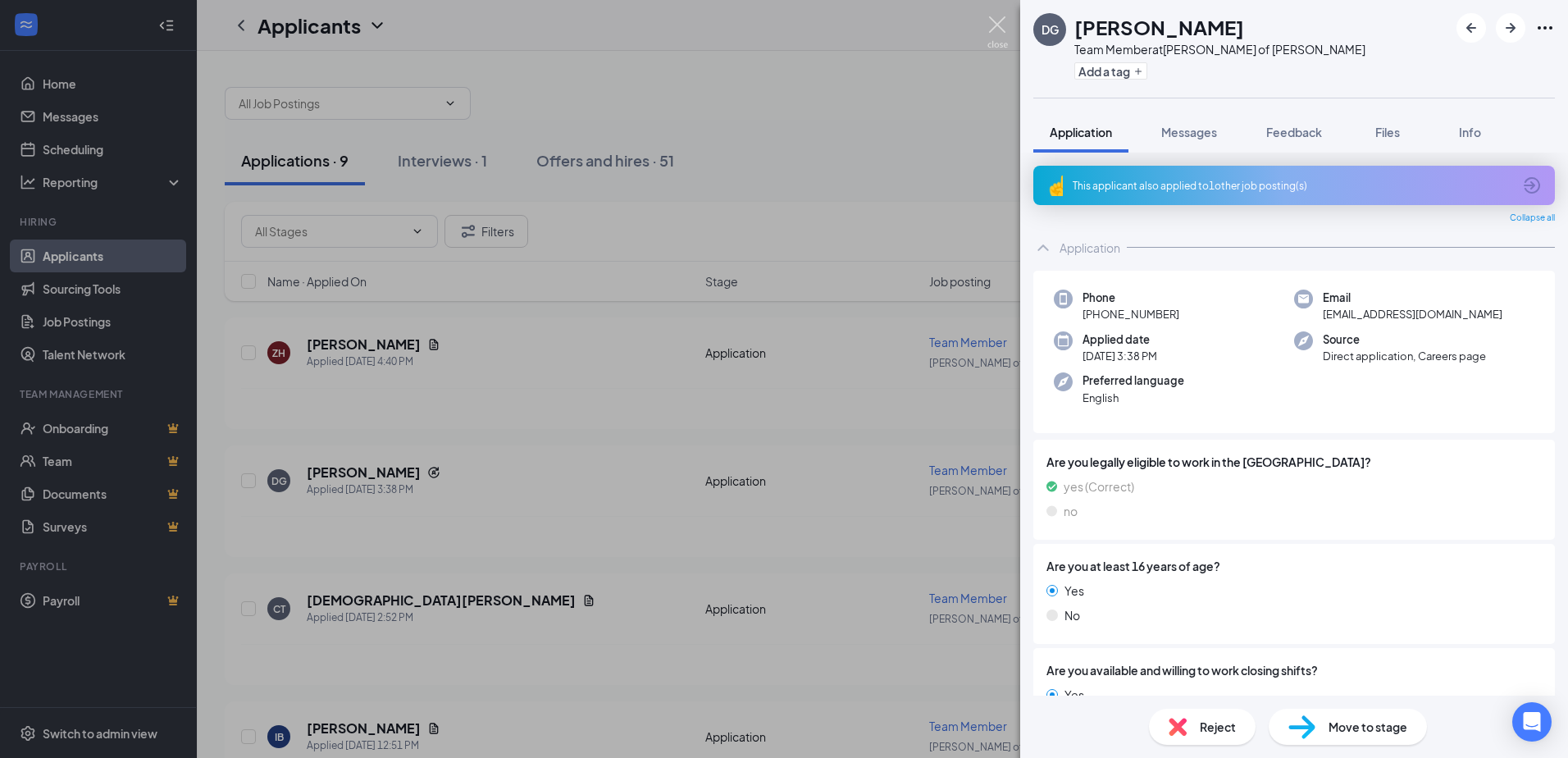
click at [996, 36] on img at bounding box center [997, 32] width 21 height 32
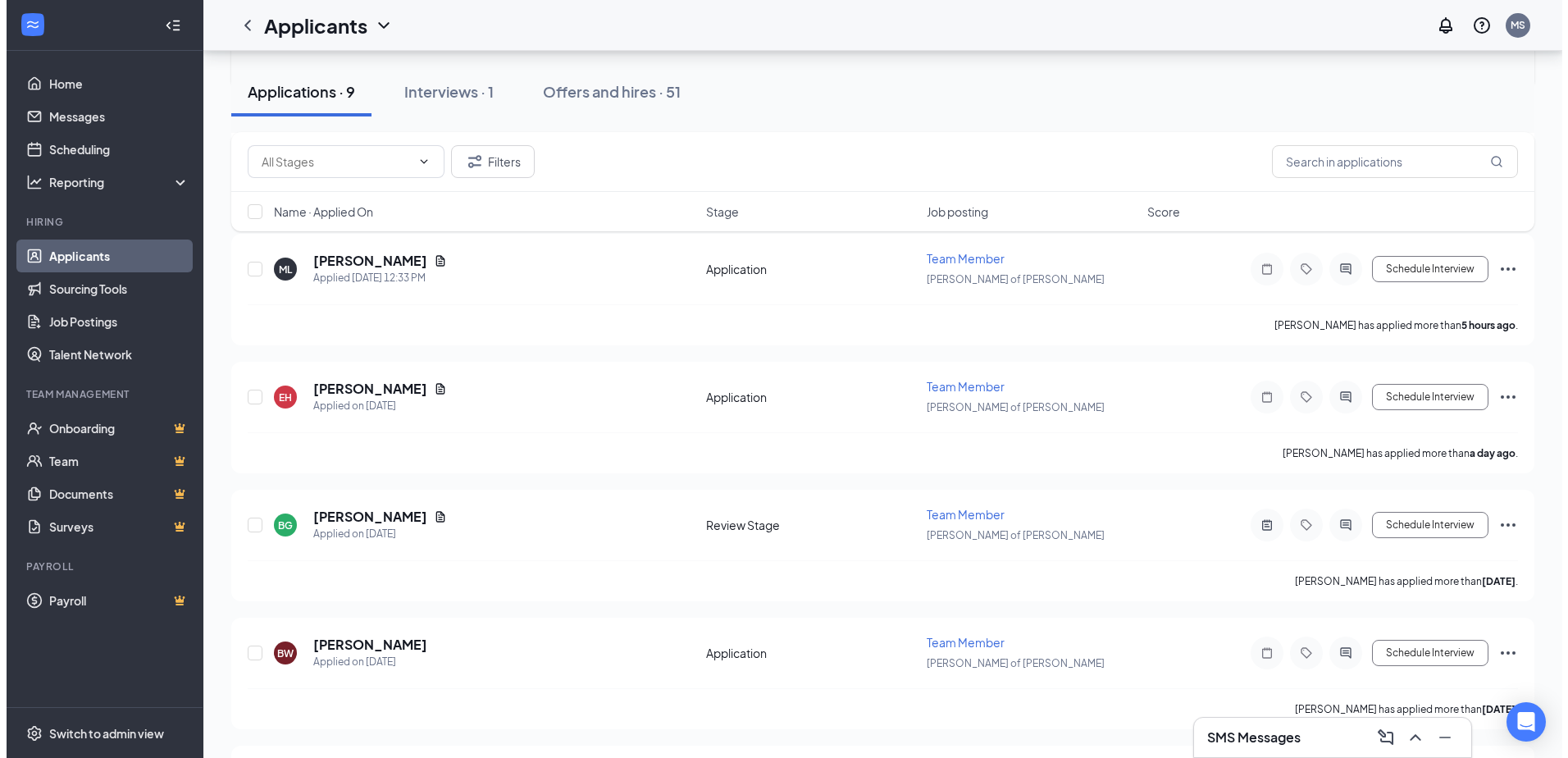
scroll to position [714, 0]
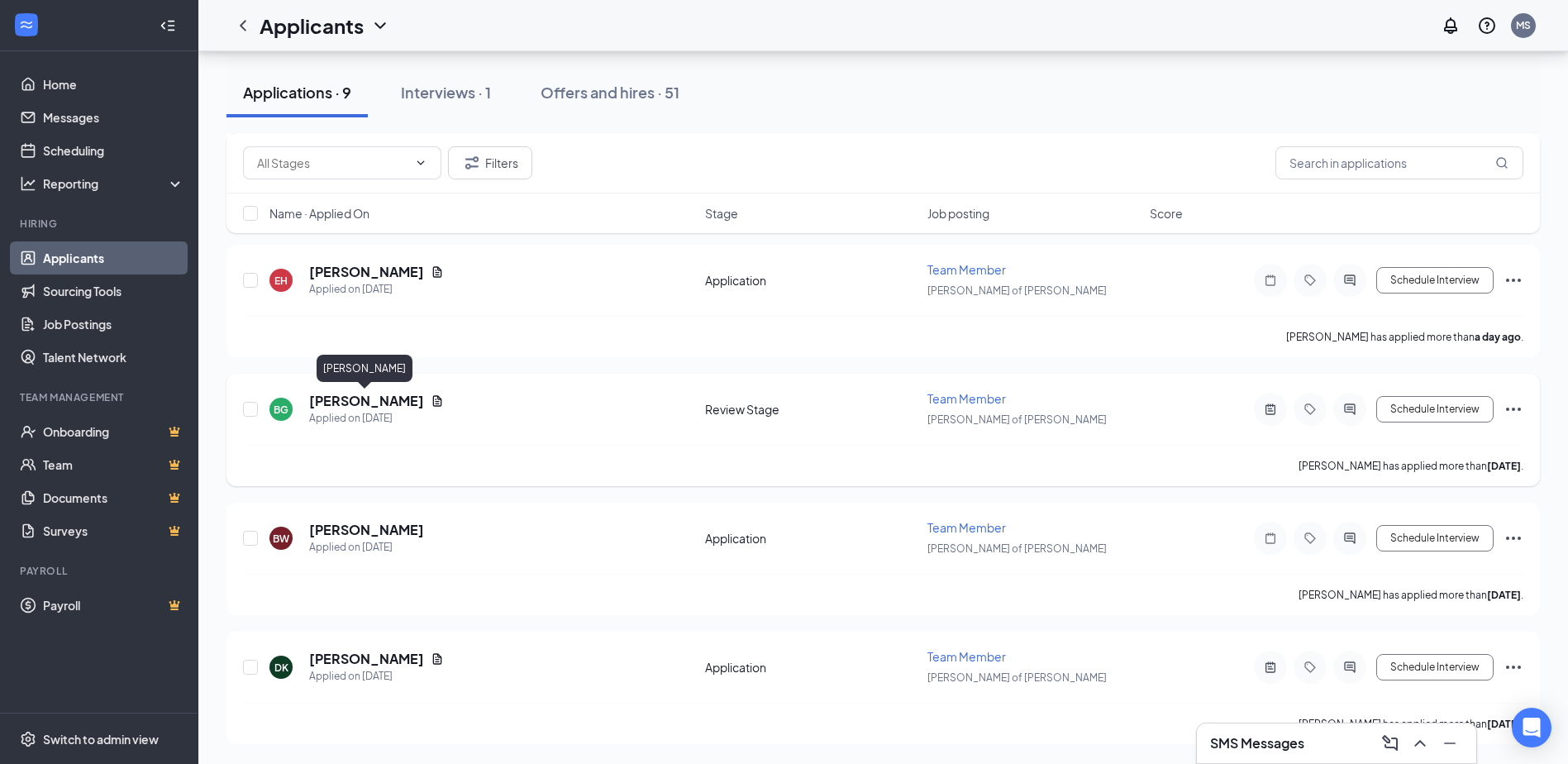
click at [385, 405] on h5 "Brittan Goolsby" at bounding box center [367, 401] width 115 height 18
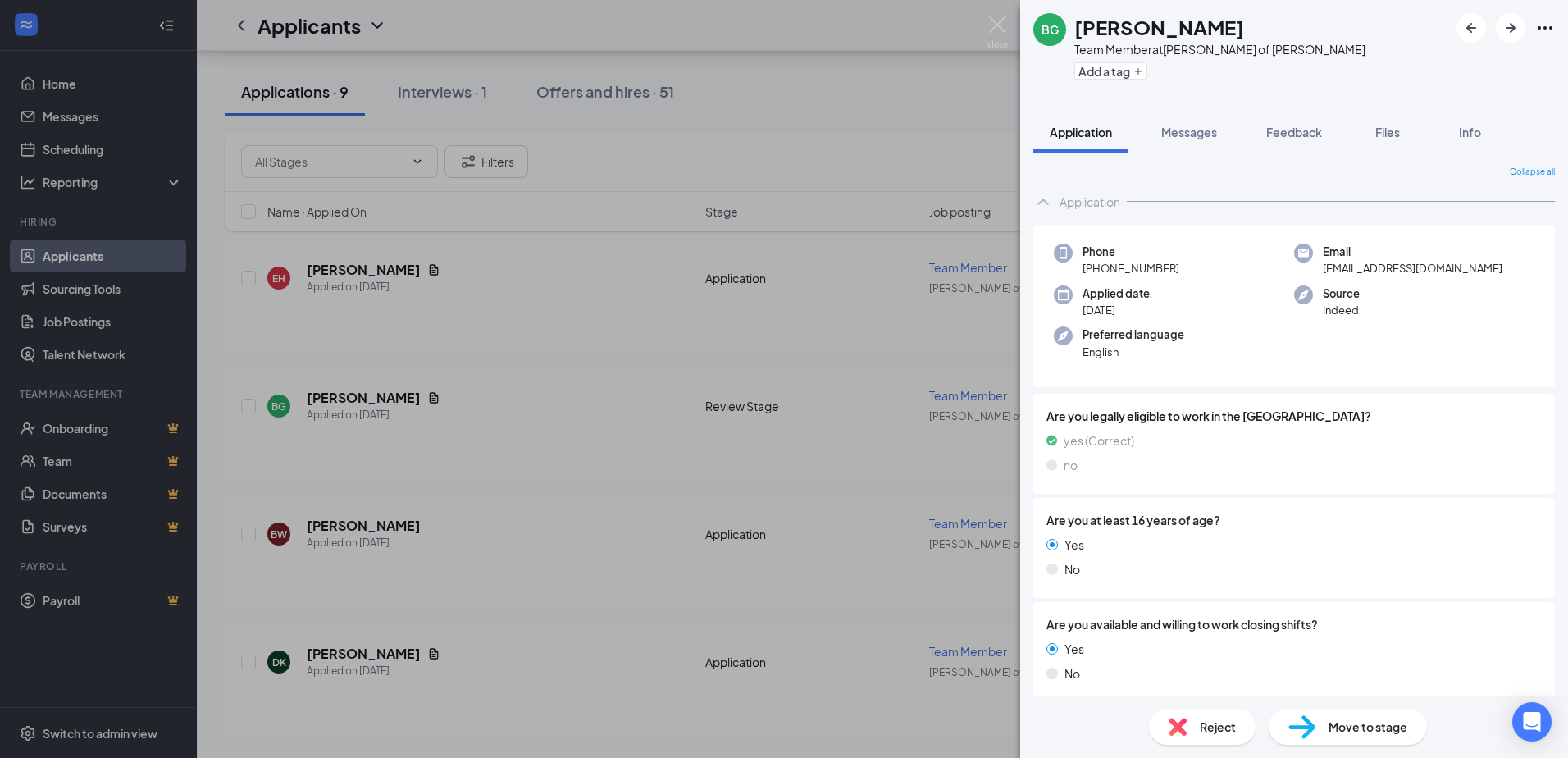
click at [1294, 154] on div "Collapse all Application Phone +1 (309) 429-5628 Email brittangoolsby@gmail.com…" at bounding box center [1294, 423] width 548 height 543
click at [1294, 146] on button "Feedback" at bounding box center [1293, 131] width 88 height 41
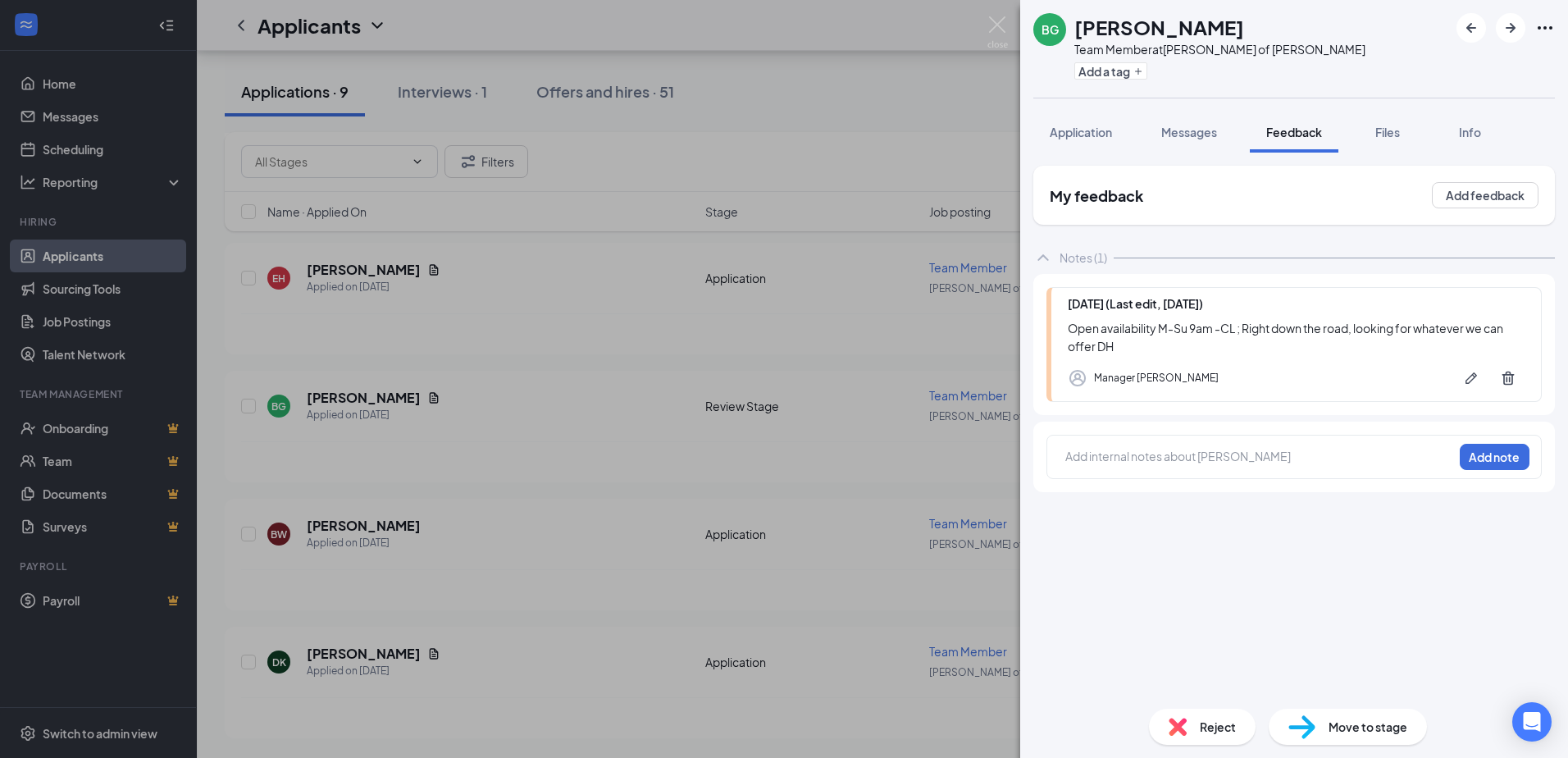
click at [1230, 712] on div "Reject" at bounding box center [1202, 727] width 106 height 36
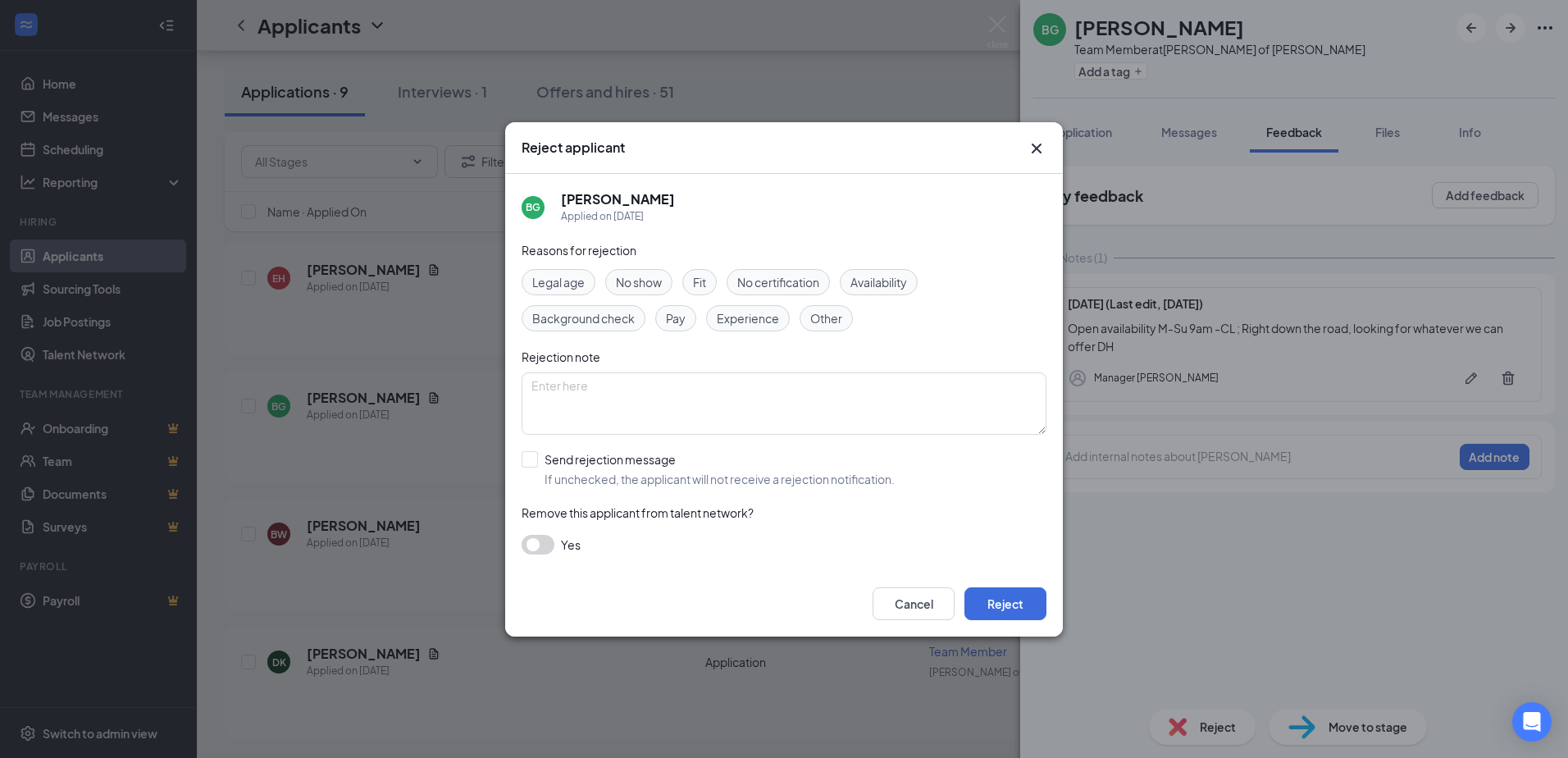
click at [883, 279] on span "Availability" at bounding box center [879, 282] width 57 height 18
click at [828, 318] on span "Other" at bounding box center [826, 318] width 32 height 18
click at [773, 323] on span "Experience" at bounding box center [748, 318] width 63 height 18
click at [603, 462] on input "Send rejection message If unchecked, the applicant will not receive a rejection…" at bounding box center [707, 469] width 373 height 36
checkbox input "true"
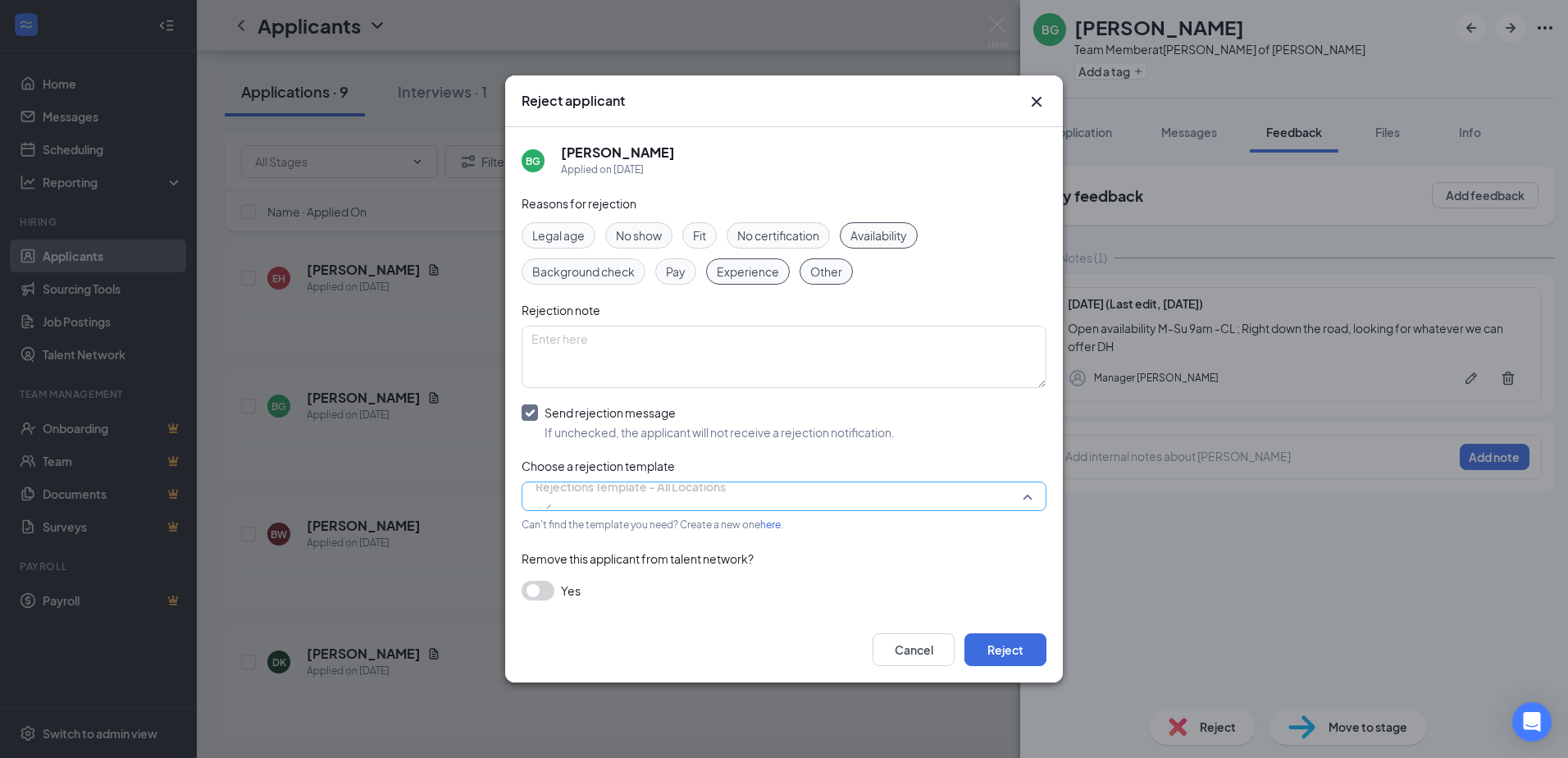
click at [642, 495] on span "Rejections Template - All Locations" at bounding box center [630, 486] width 190 height 25
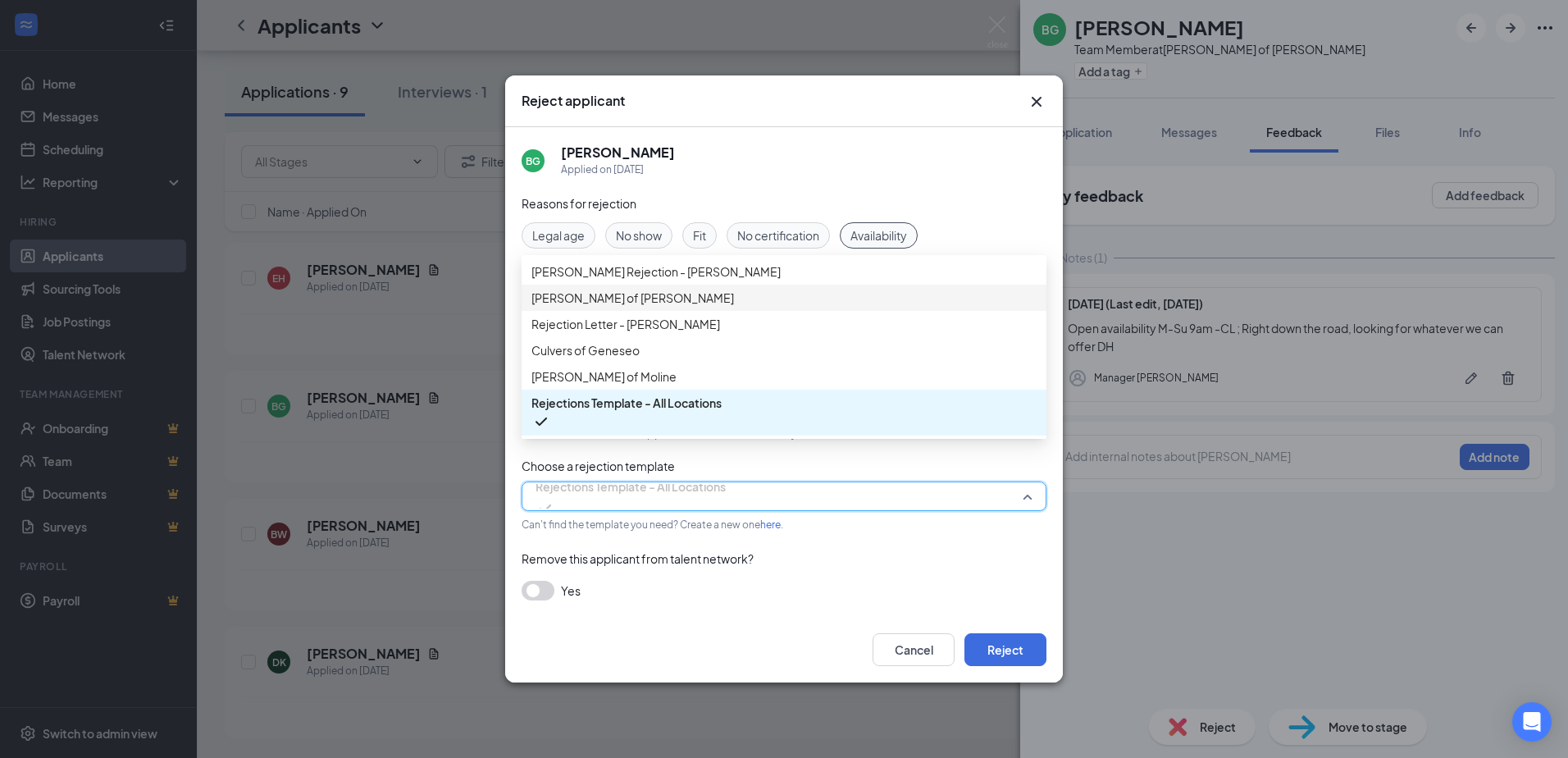
click at [662, 307] on span "[PERSON_NAME] of [PERSON_NAME]" at bounding box center [784, 298] width 505 height 18
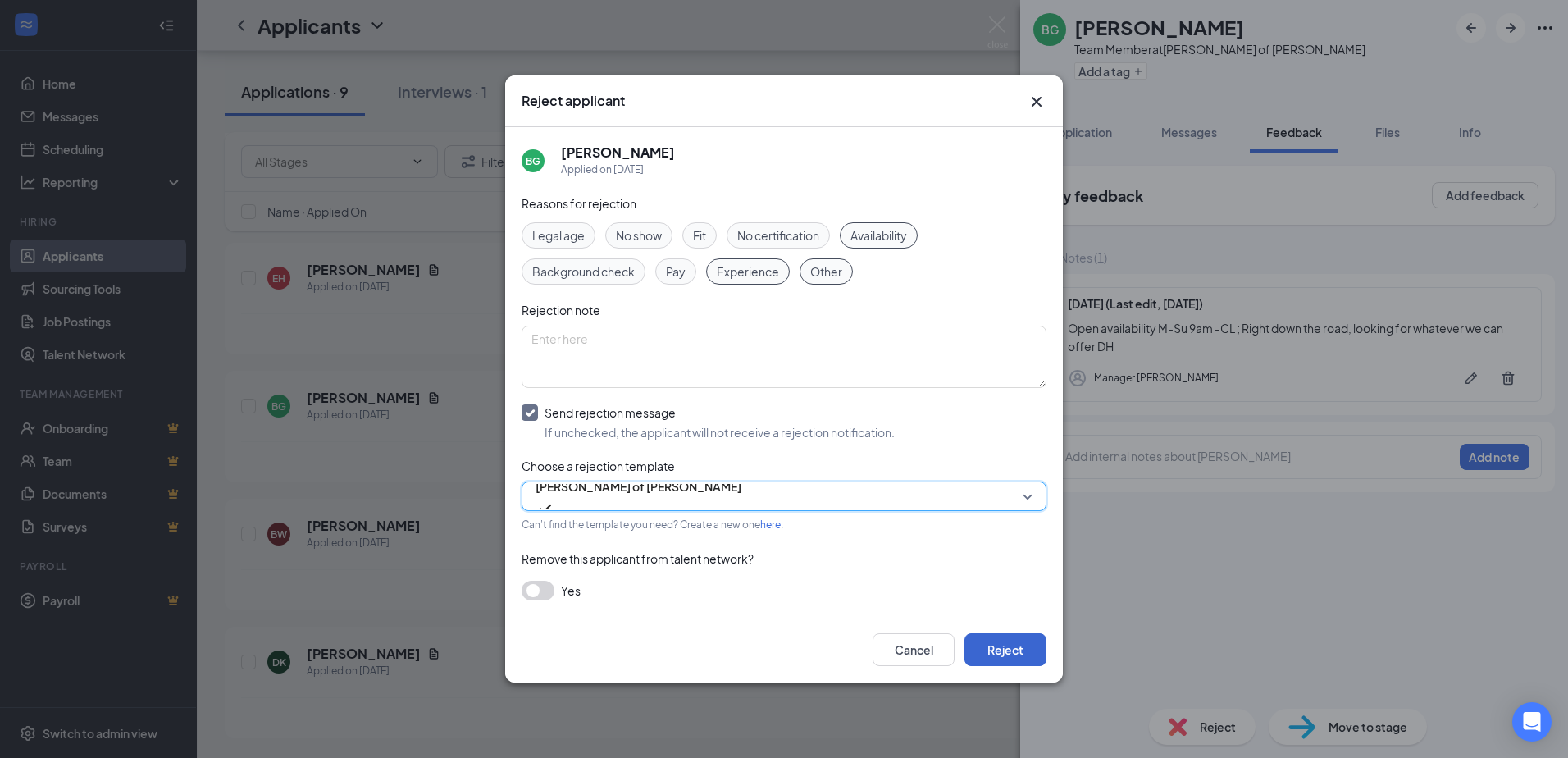
click at [986, 636] on div "Cancel Reject" at bounding box center [784, 650] width 557 height 66
click at [986, 641] on button "Reject" at bounding box center [1005, 650] width 82 height 32
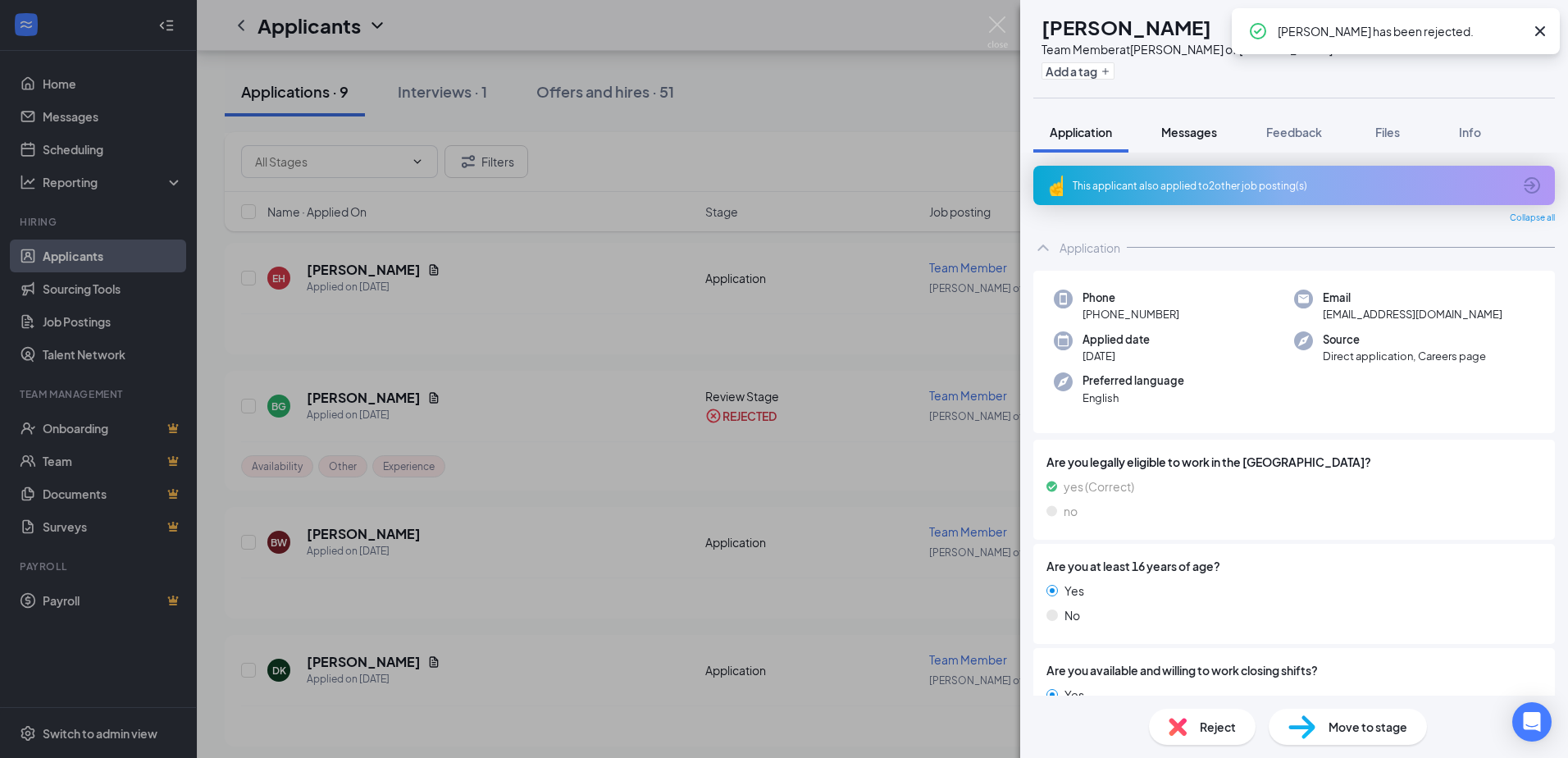
click at [1201, 122] on button "Messages" at bounding box center [1189, 131] width 88 height 41
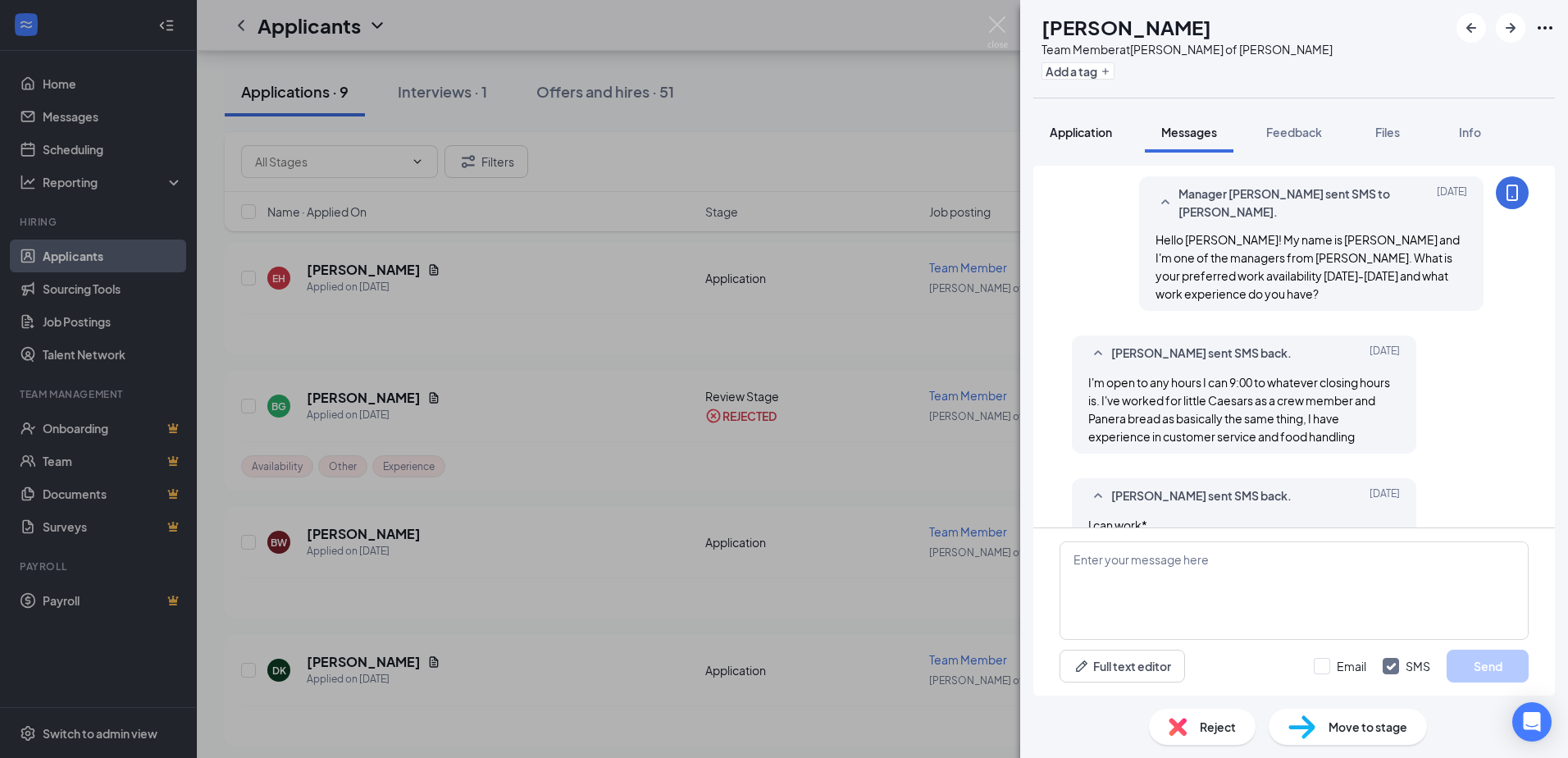
scroll to position [119, 0]
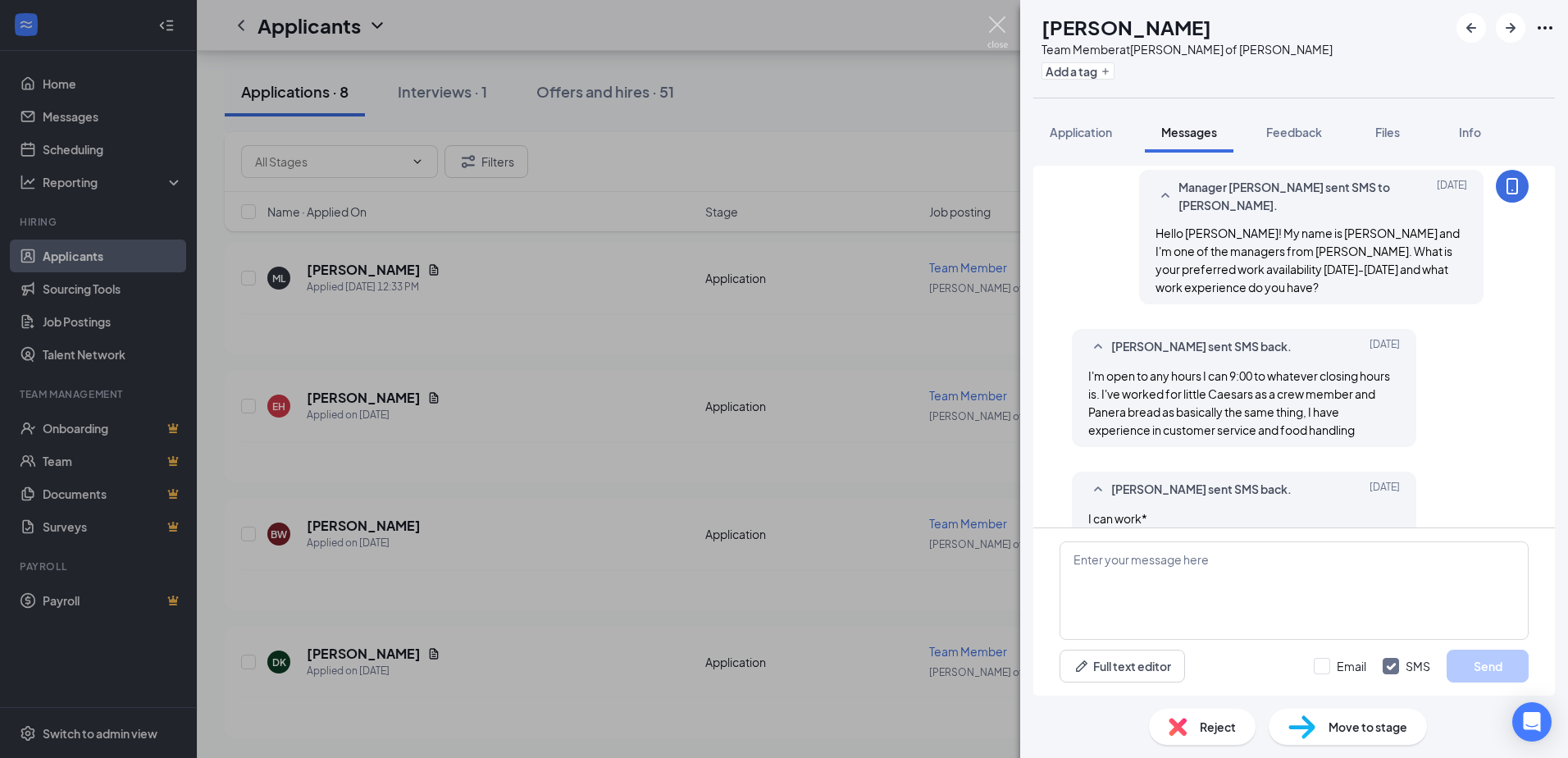
click at [998, 26] on img at bounding box center [997, 32] width 21 height 32
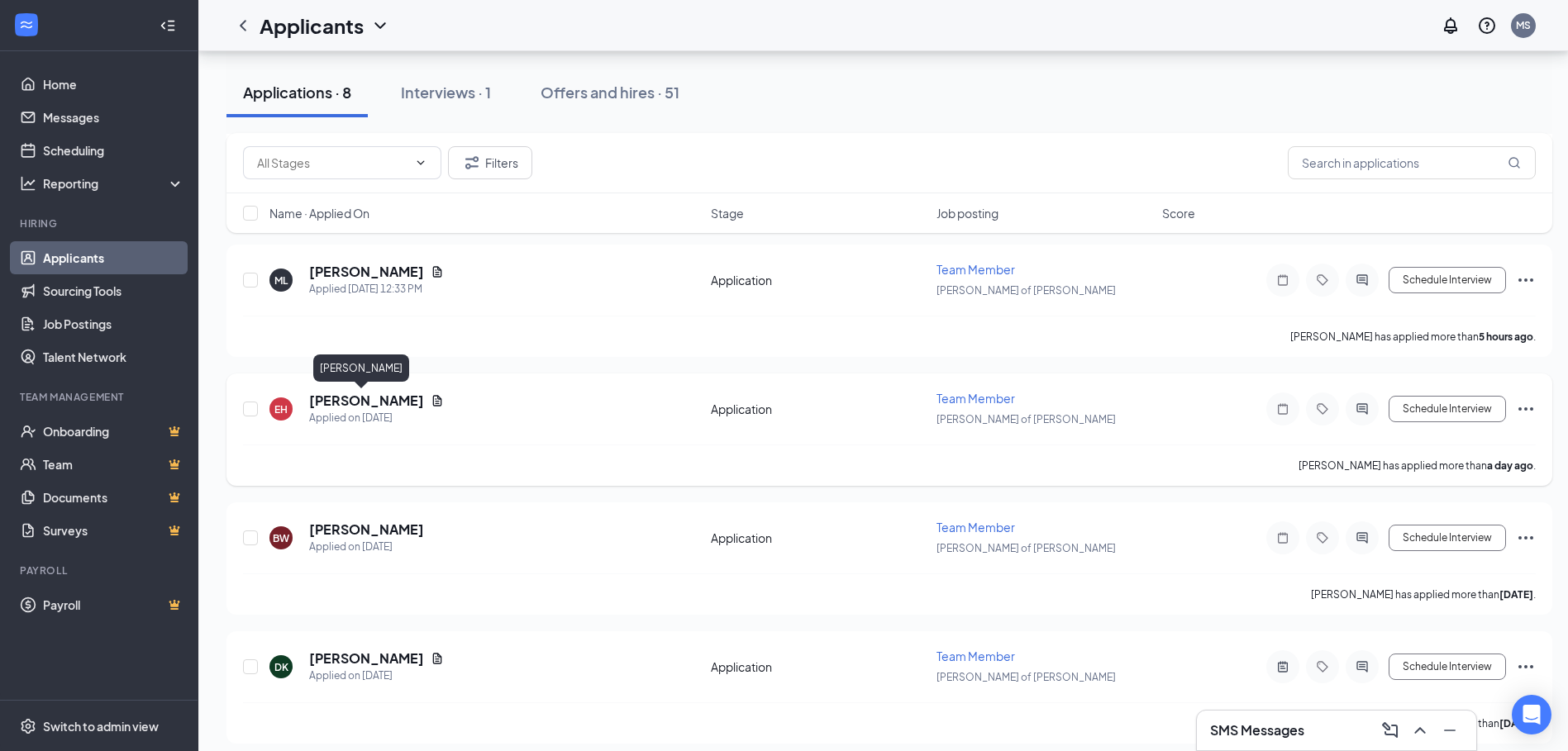
click at [338, 399] on h5 "Emma Helms" at bounding box center [367, 400] width 115 height 18
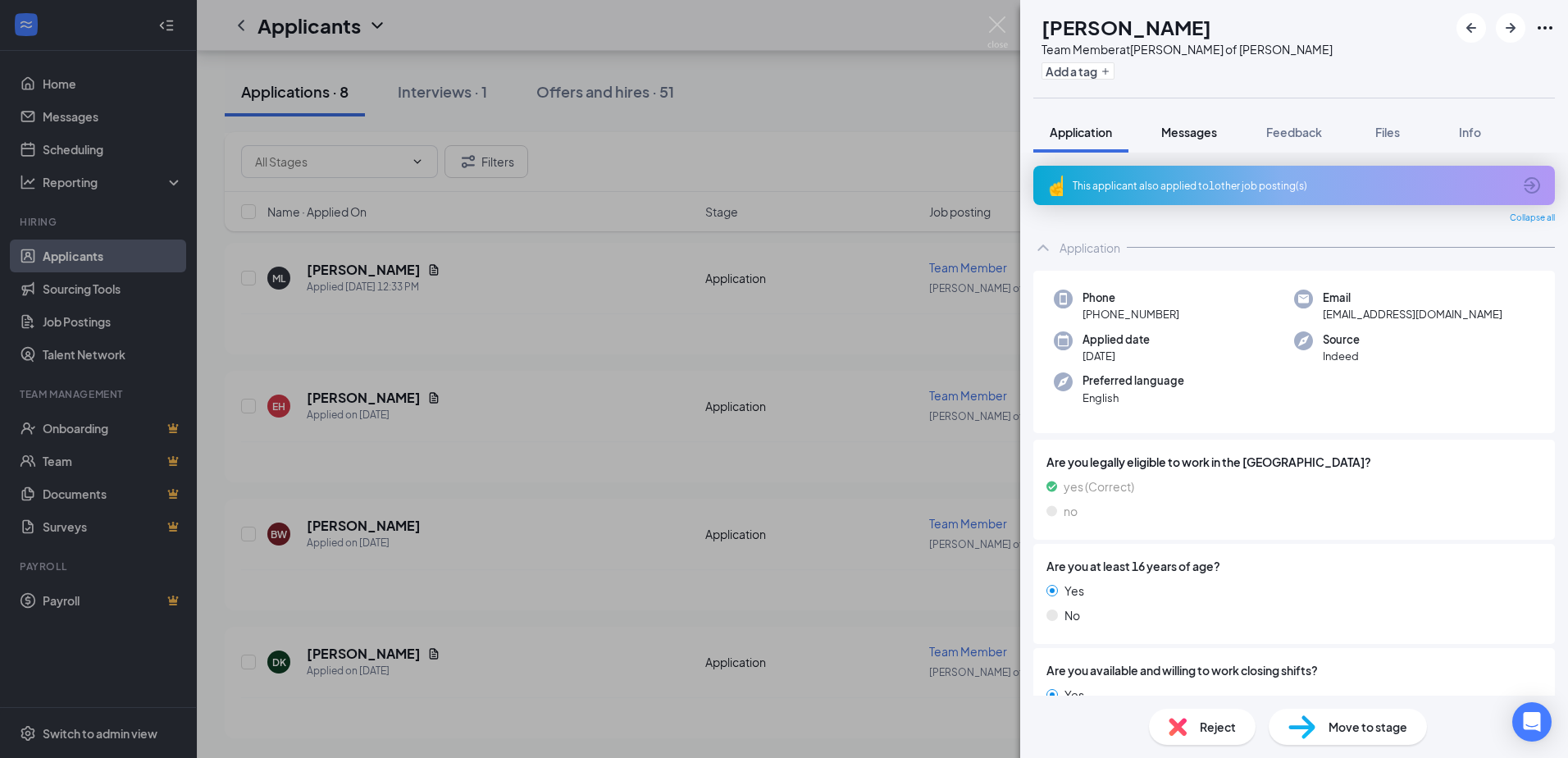
click at [1197, 129] on span "Messages" at bounding box center [1189, 132] width 56 height 15
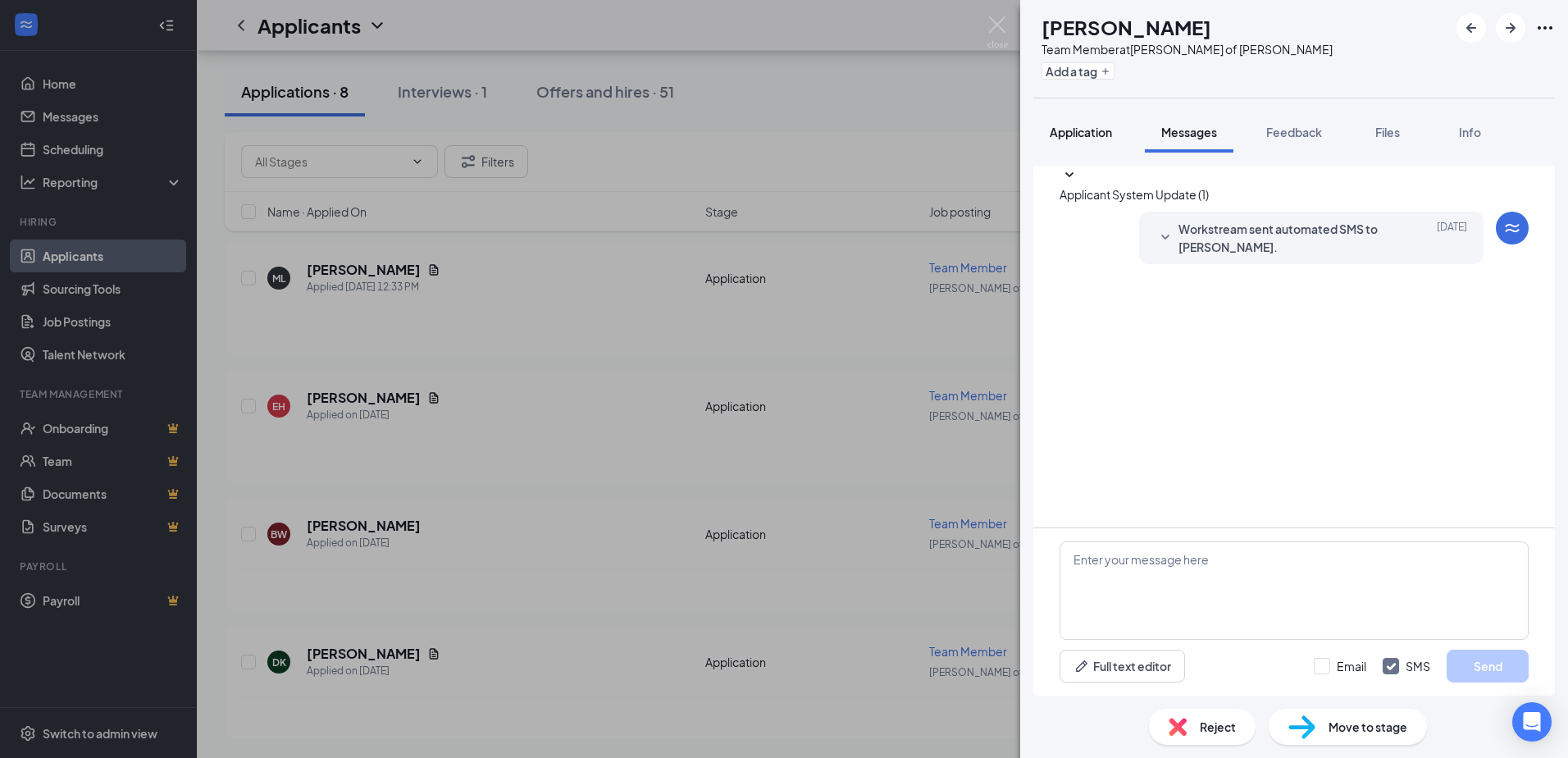
click at [1076, 139] on span "Application" at bounding box center [1081, 132] width 63 height 15
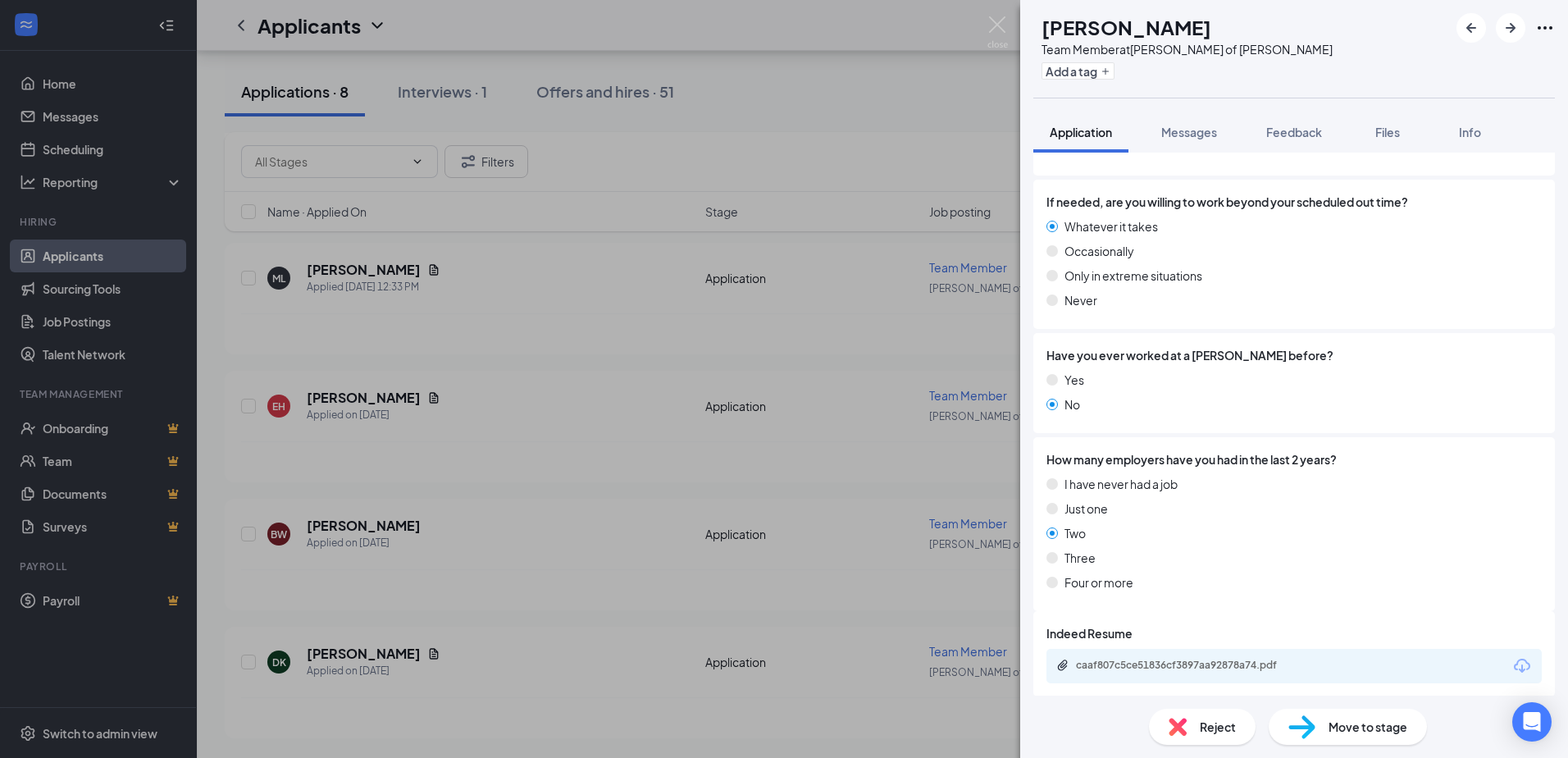
scroll to position [1046, 0]
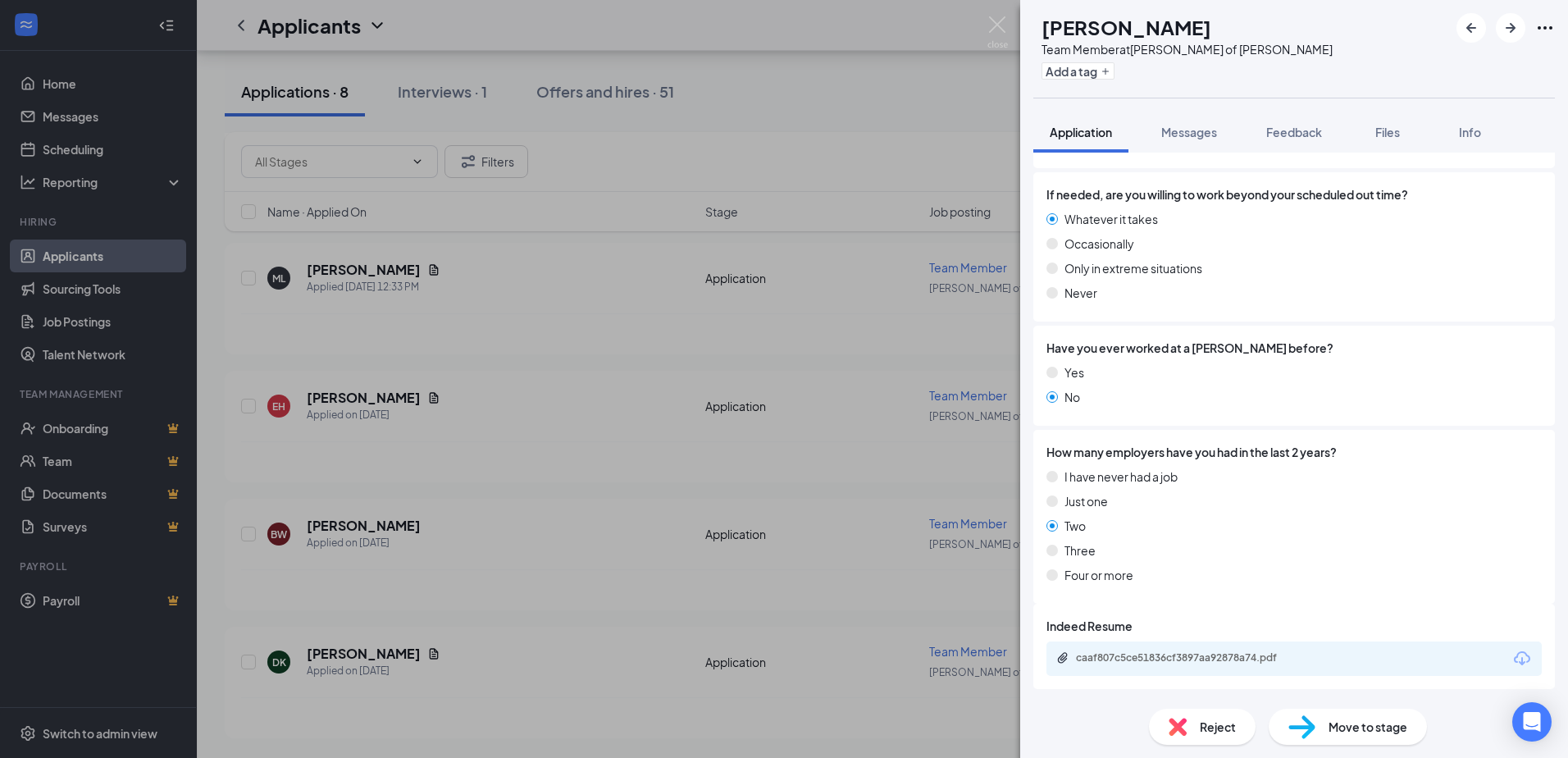
click at [1210, 652] on div "caaf807c5ce51836cf3897aa92878a74.pdf" at bounding box center [1190, 658] width 229 height 13
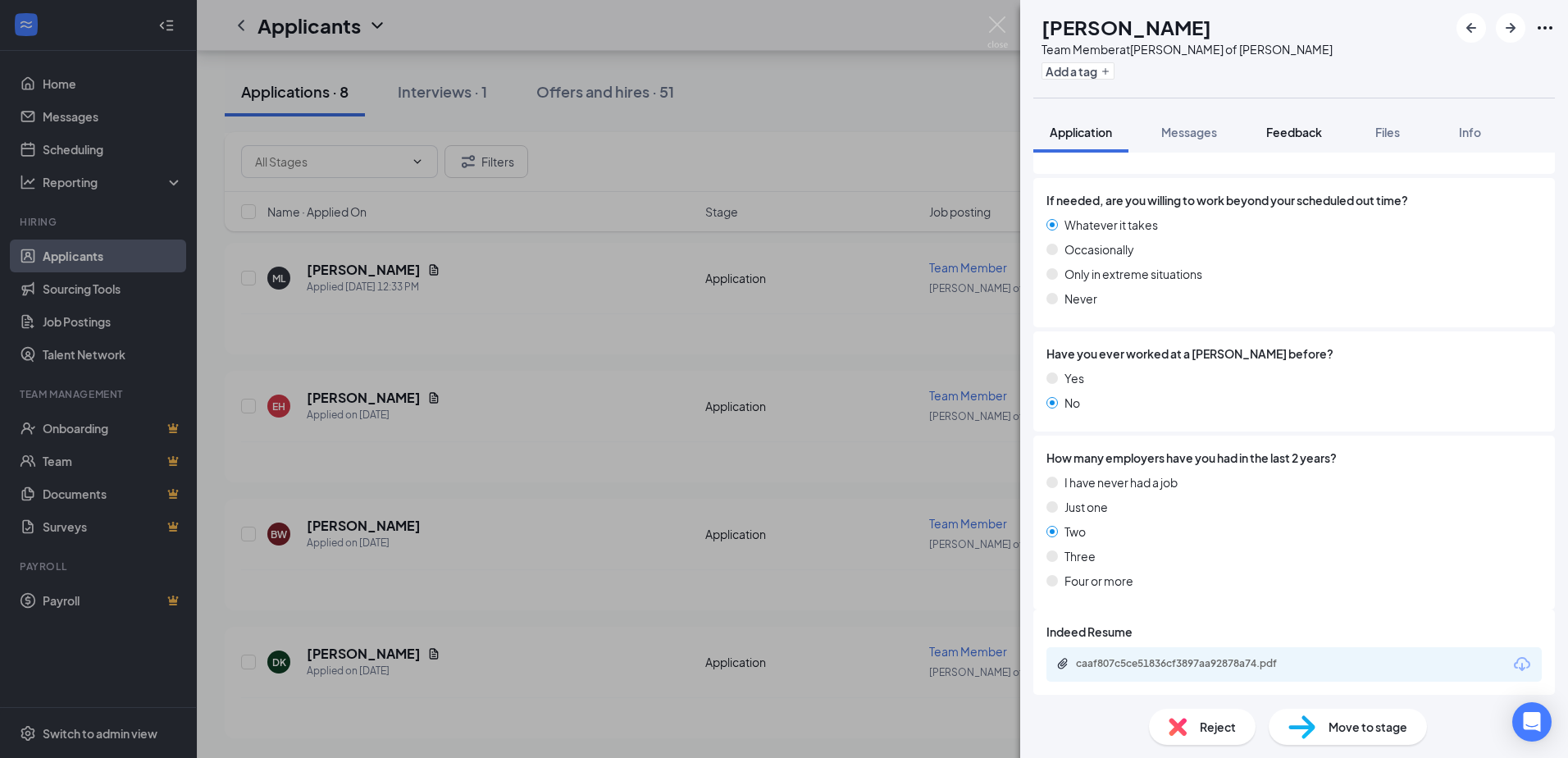
click at [1295, 131] on span "Feedback" at bounding box center [1294, 132] width 56 height 15
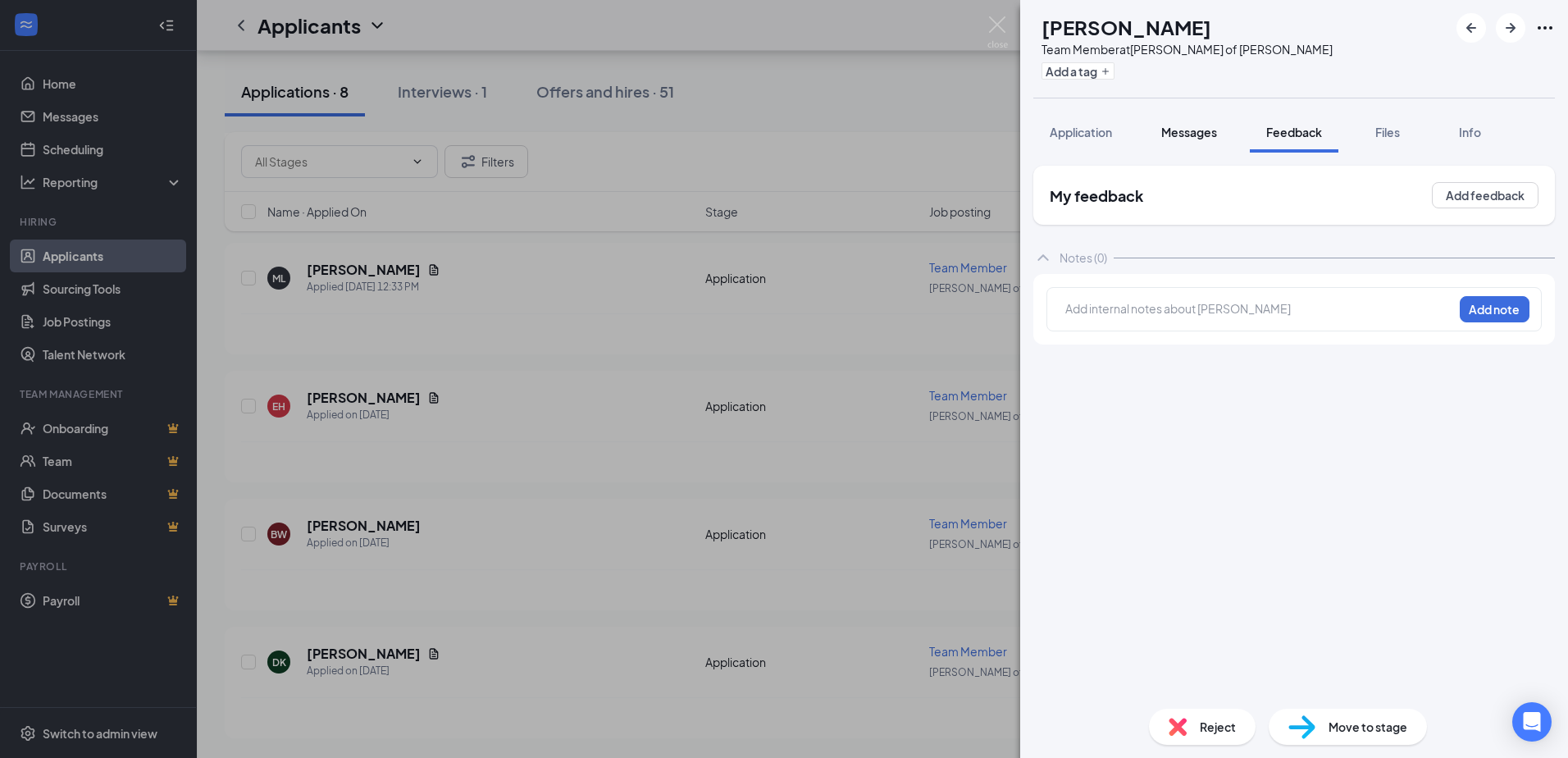
click at [1197, 142] on button "Messages" at bounding box center [1189, 131] width 88 height 41
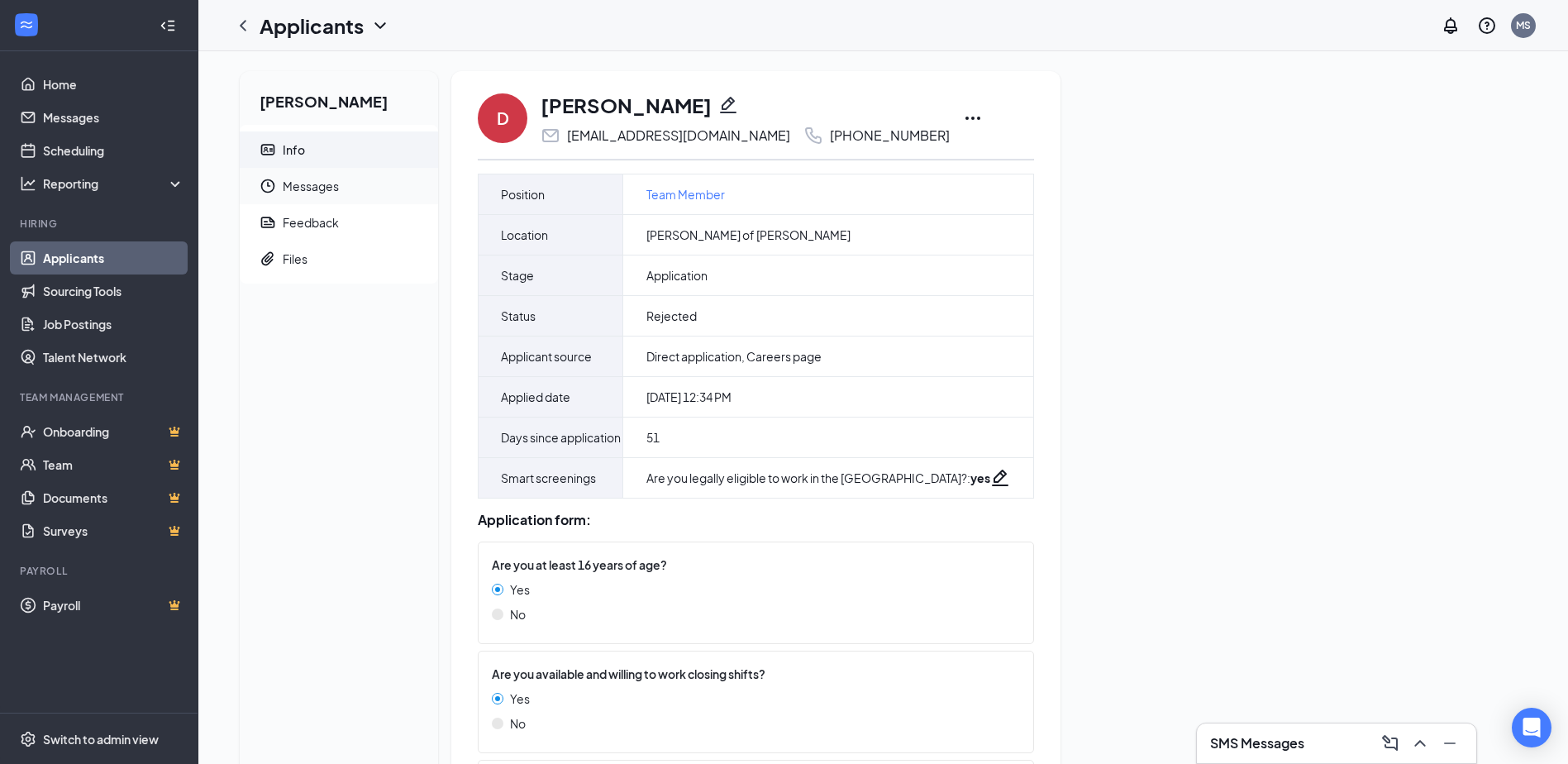
click at [364, 188] on span "Messages" at bounding box center [354, 186] width 142 height 36
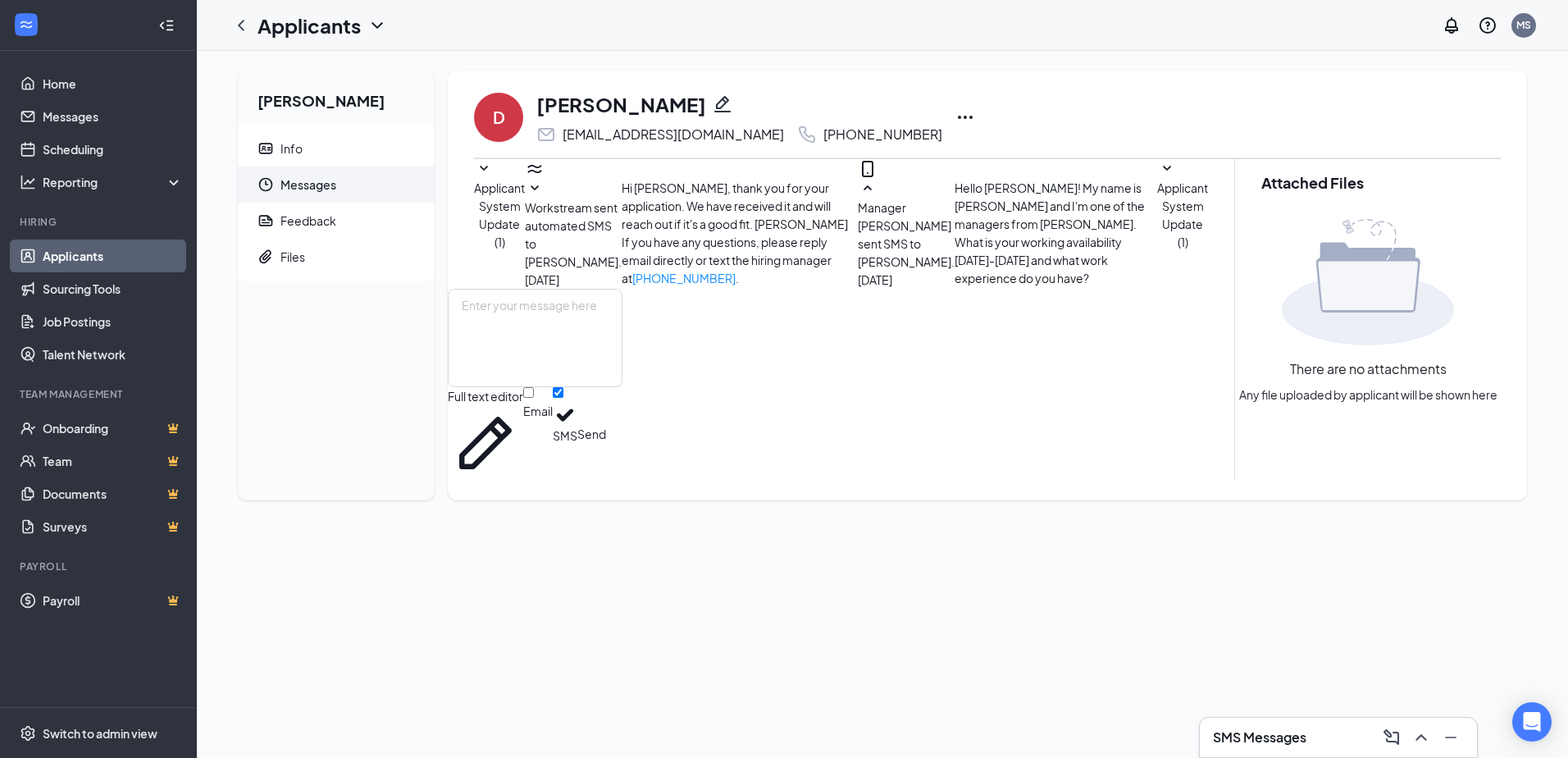
click at [1157, 249] on span "Applicant System Update (1)" at bounding box center [1182, 215] width 50 height 68
